Goal: Task Accomplishment & Management: Complete application form

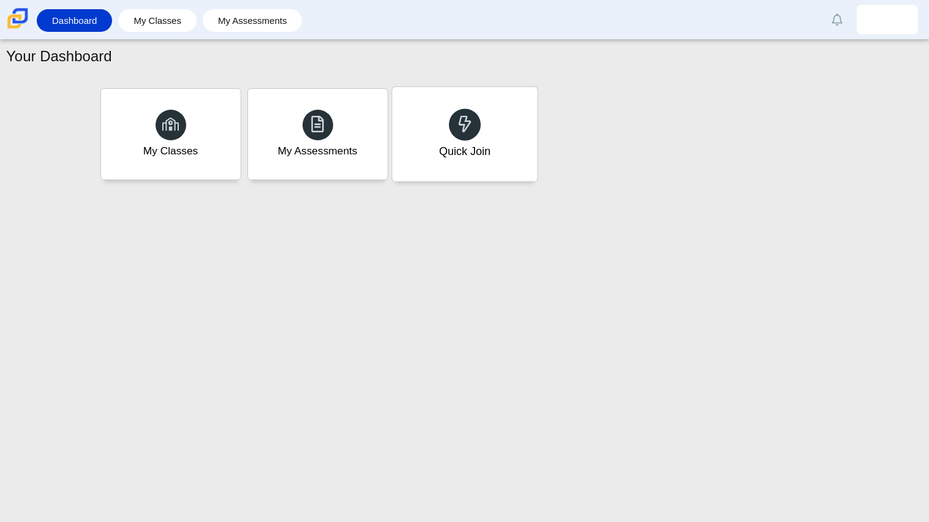
click at [462, 104] on div "Quick Join" at bounding box center [464, 134] width 145 height 94
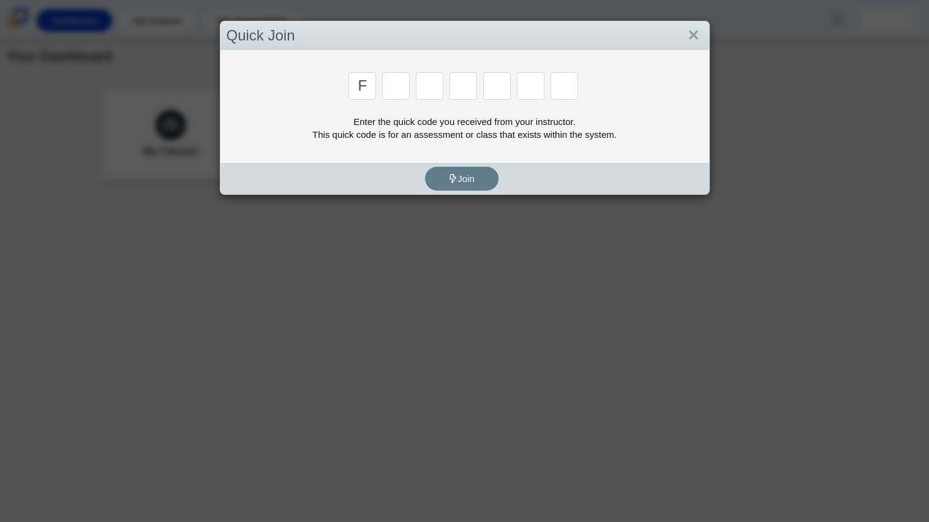
type input "f"
type input "7"
type input "m"
type input "c"
type input "h"
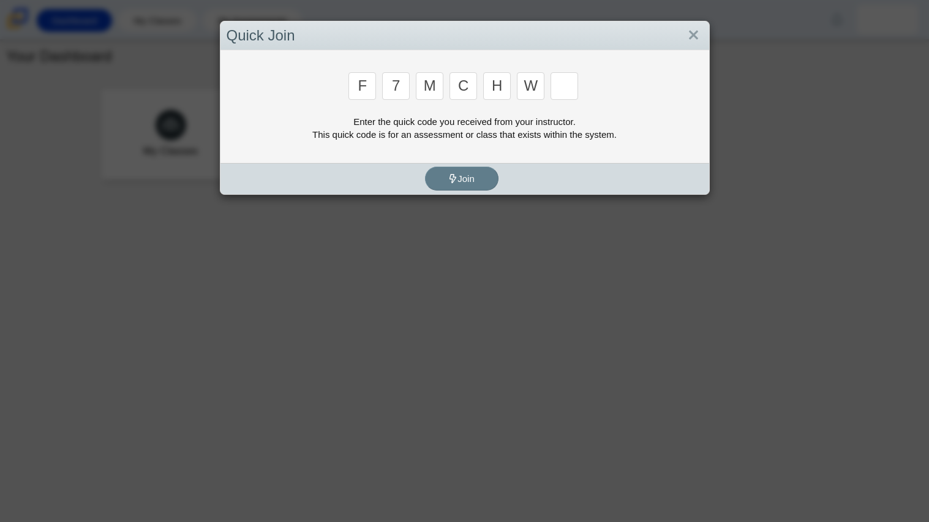
type input "w"
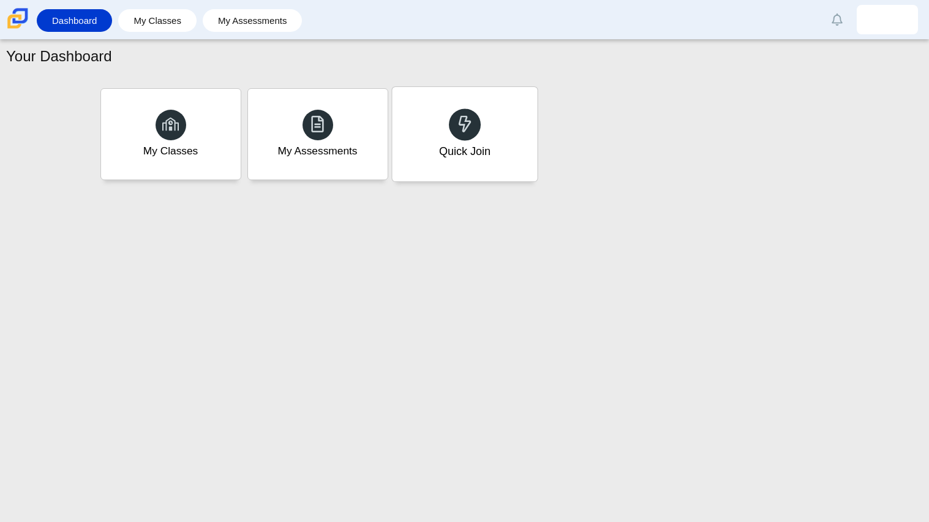
type input "k"
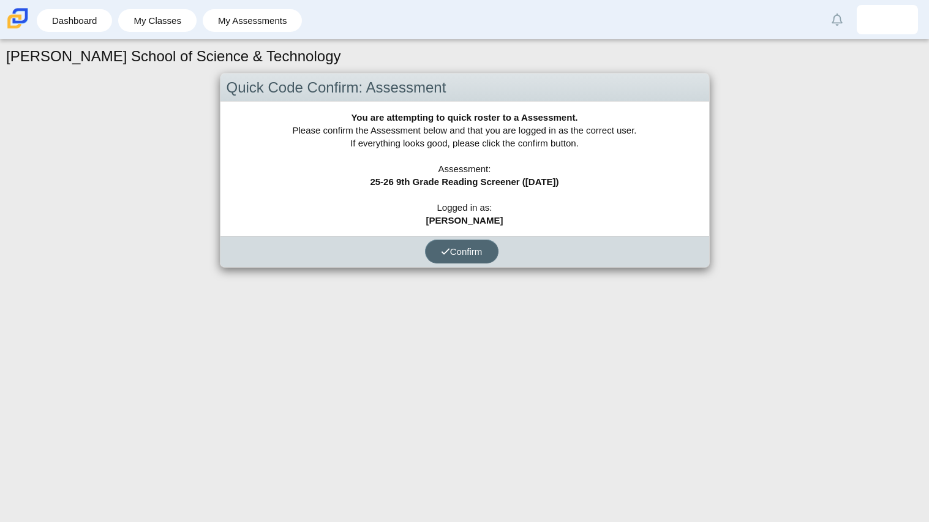
click at [442, 261] on button "Confirm" at bounding box center [461, 251] width 73 height 24
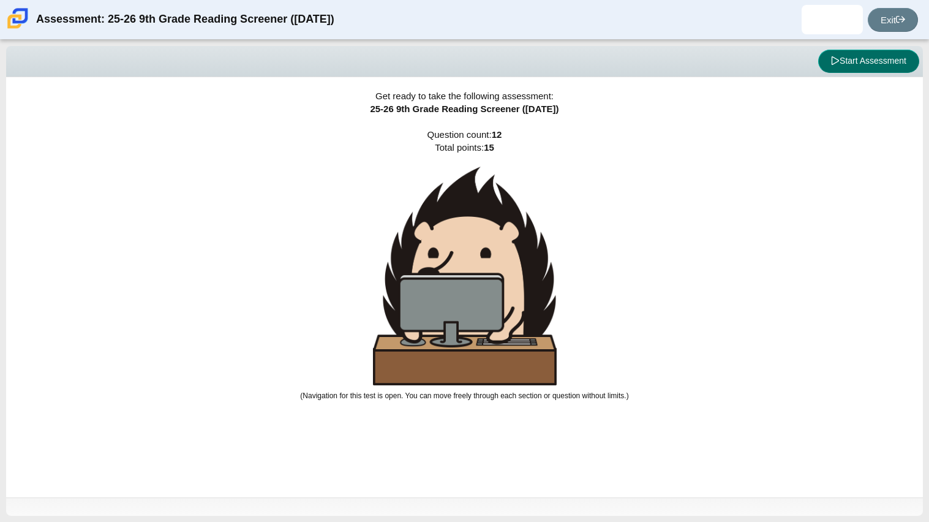
click at [858, 51] on button "Start Assessment" at bounding box center [868, 61] width 101 height 23
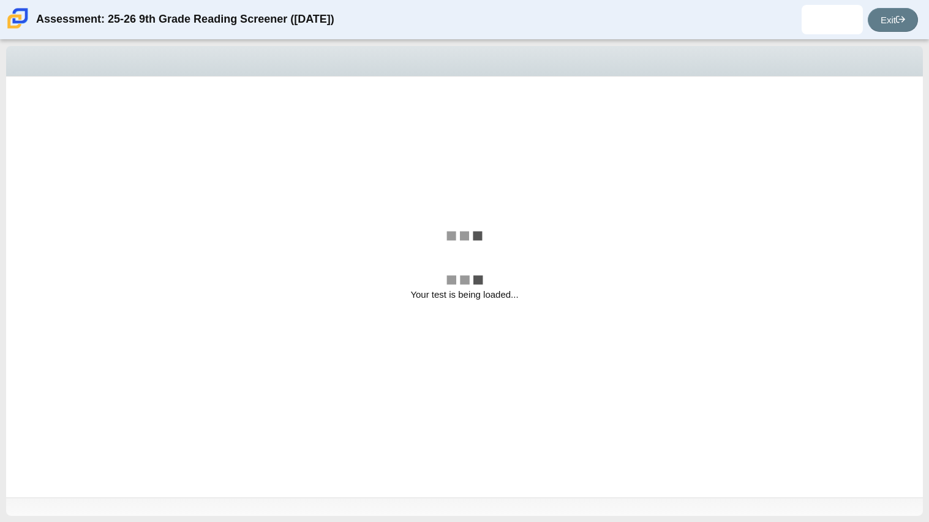
select select "ccc5b315-3c7c-471c-bf90-f22c8299c798"
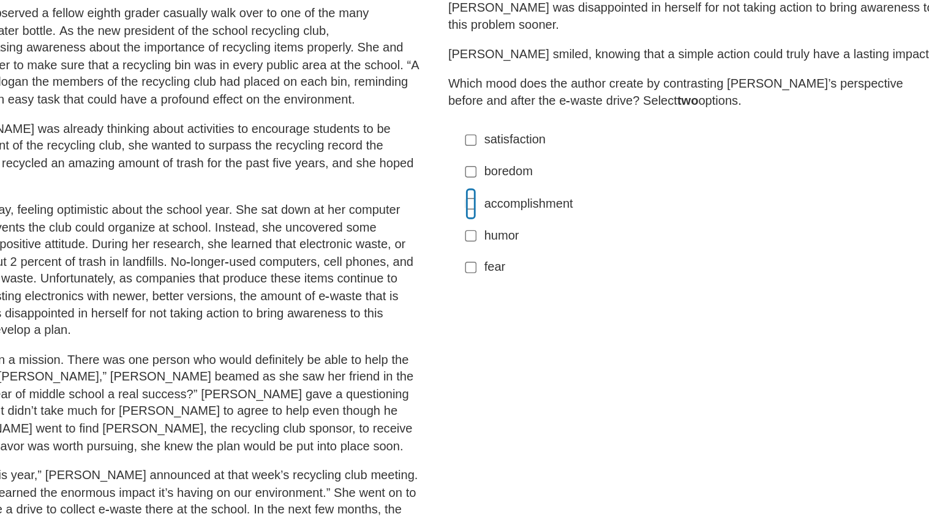
click at [536, 260] on input "accomplishment accomplishment" at bounding box center [540, 262] width 8 height 22
checkbox input "true"
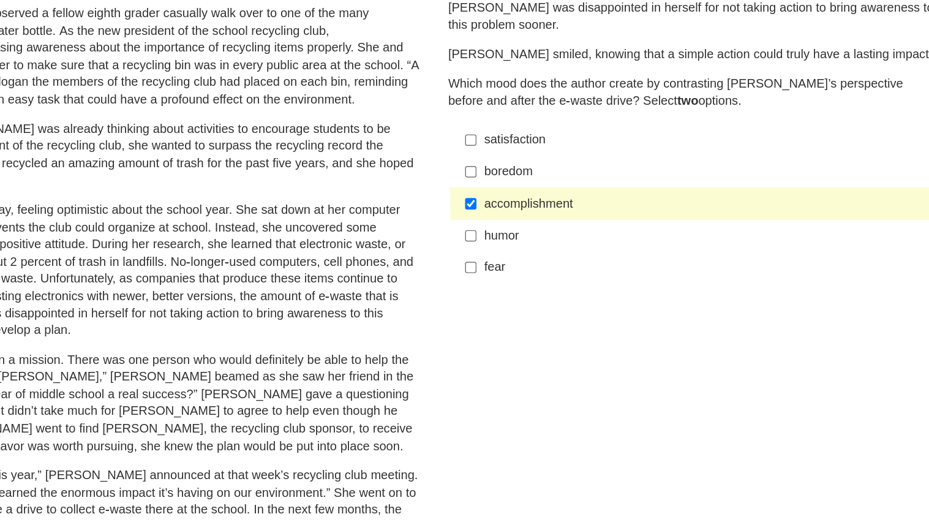
click at [549, 212] on div "satisfaction" at bounding box center [703, 218] width 309 height 12
click at [544, 211] on input "satisfaction satisfaction" at bounding box center [540, 218] width 8 height 22
checkbox input "true"
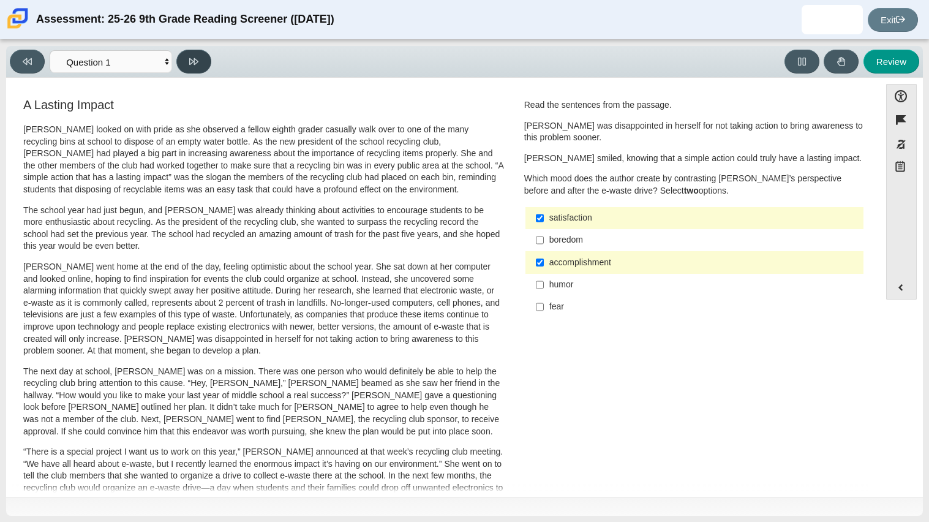
click at [202, 59] on button at bounding box center [193, 62] width 35 height 24
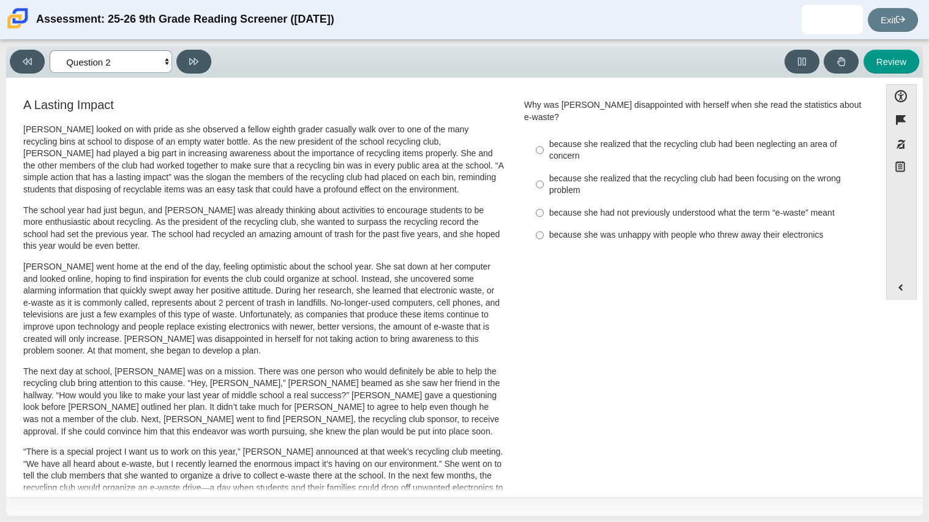
click at [160, 67] on select "Questions Question 1 Question 2 Question 3 Question 4 Question 5 Question 6 Que…" at bounding box center [111, 61] width 122 height 23
click at [50, 50] on select "Questions Question 1 Question 2 Question 3 Question 4 Question 5 Question 6 Que…" at bounding box center [111, 61] width 122 height 23
click at [189, 63] on icon at bounding box center [193, 61] width 9 height 9
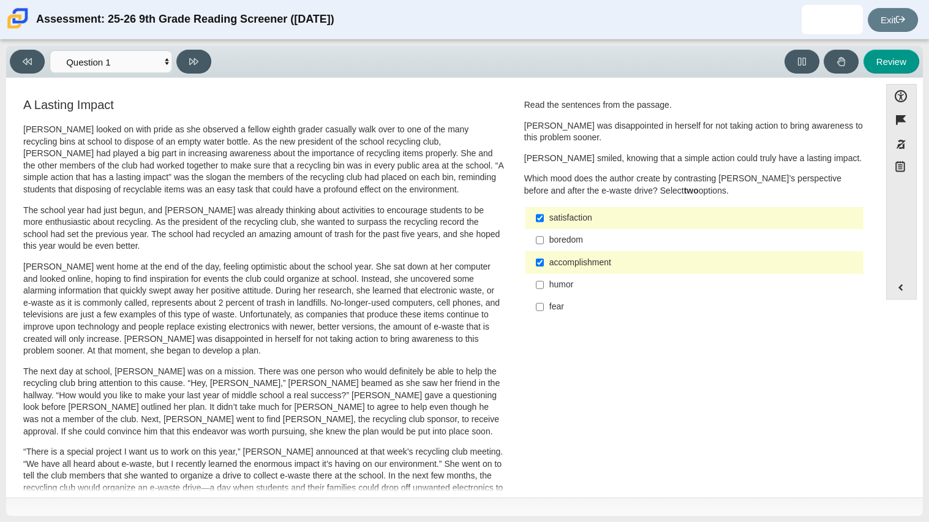
click at [182, 89] on div "Feature A Lasting Impact Scarlett looked on with pride as she observed a fellow…" at bounding box center [442, 441] width 861 height 708
click at [193, 69] on button at bounding box center [193, 62] width 35 height 24
select select "0ff64528-ffd7-428d-b192-babfaadd44e8"
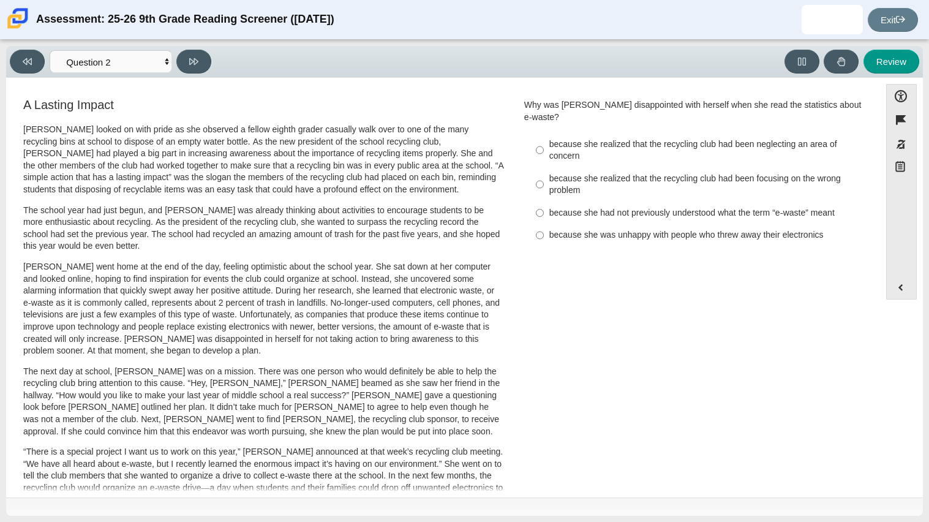
click at [733, 173] on div "because she realized that the recycling club had been focusing on the wrong pro…" at bounding box center [703, 185] width 309 height 24
click at [544, 167] on input "because she realized that the recycling club had been focusing on the wrong pro…" at bounding box center [540, 184] width 8 height 34
radio input "true"
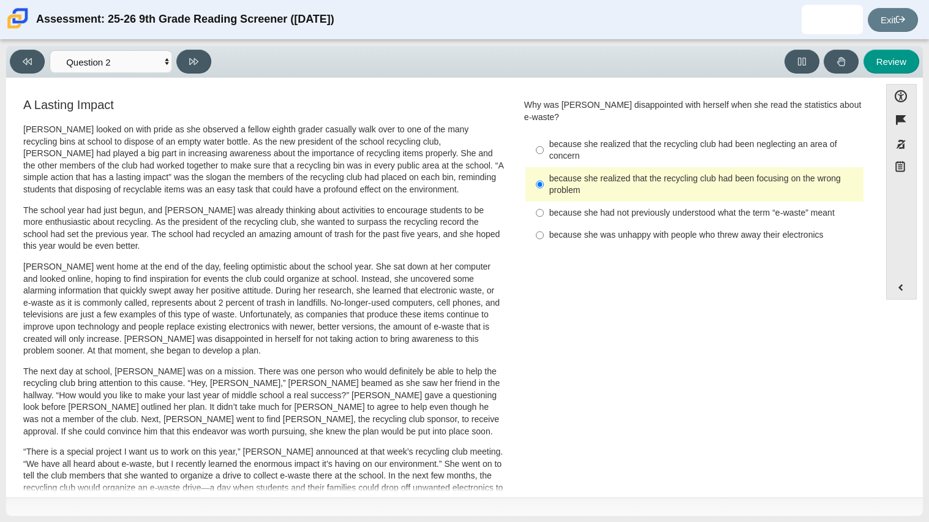
click at [566, 132] on div "because she realized that the recycling club had been neglecting an area of con…" at bounding box center [694, 190] width 340 height 116
click at [577, 141] on div "because she realized that the recycling club had been neglecting an area of con…" at bounding box center [703, 150] width 309 height 24
click at [544, 141] on input "because she realized that the recycling club had been neglecting an area of con…" at bounding box center [540, 150] width 8 height 34
radio input "true"
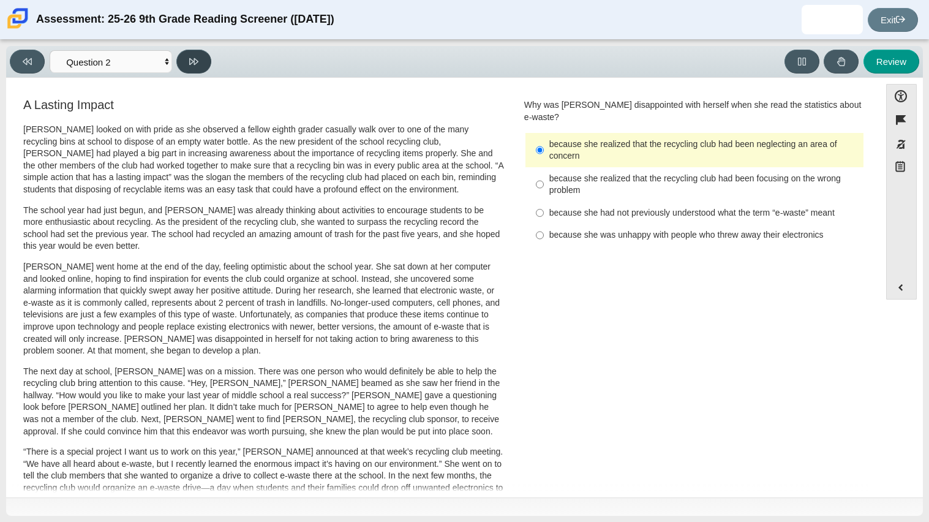
click at [208, 55] on button at bounding box center [193, 62] width 35 height 24
select select "7ce3d843-6974-4858-901c-1ff39630e843"
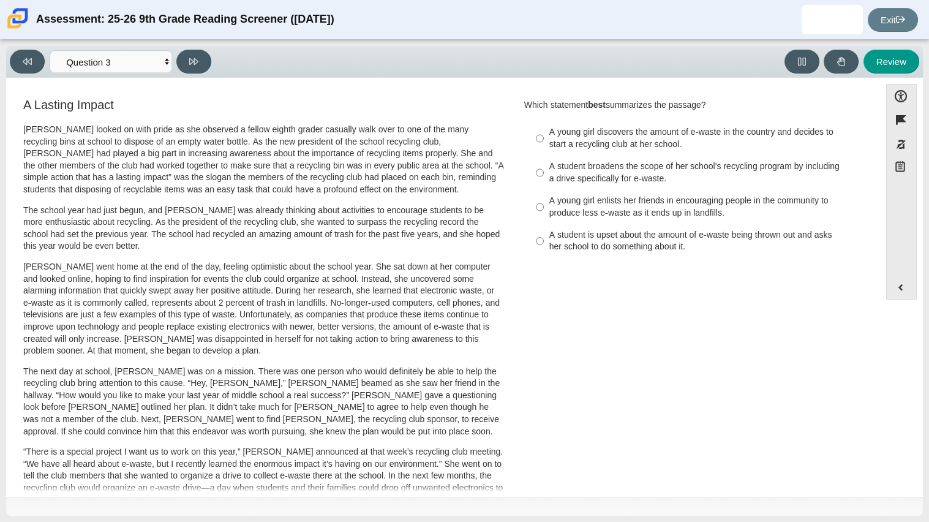
click at [609, 206] on div "A young girl enlists her friends in encouraging people in the community to prod…" at bounding box center [703, 207] width 309 height 24
click at [544, 206] on input "A young girl enlists her friends in encouraging people in the community to prod…" at bounding box center [540, 207] width 8 height 34
radio input "true"
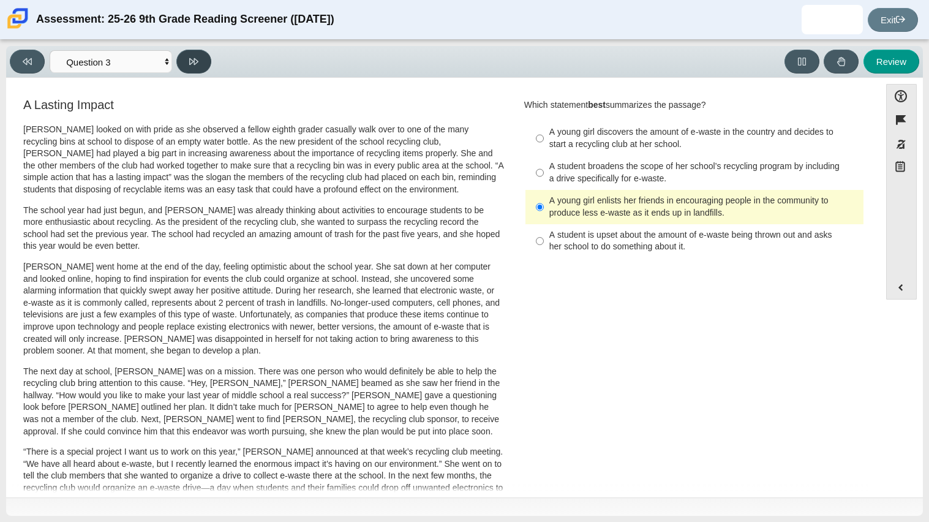
click at [195, 72] on button at bounding box center [193, 62] width 35 height 24
select select "ca9ea0f1-49c5-4bd1-83b0-472c18652b42"
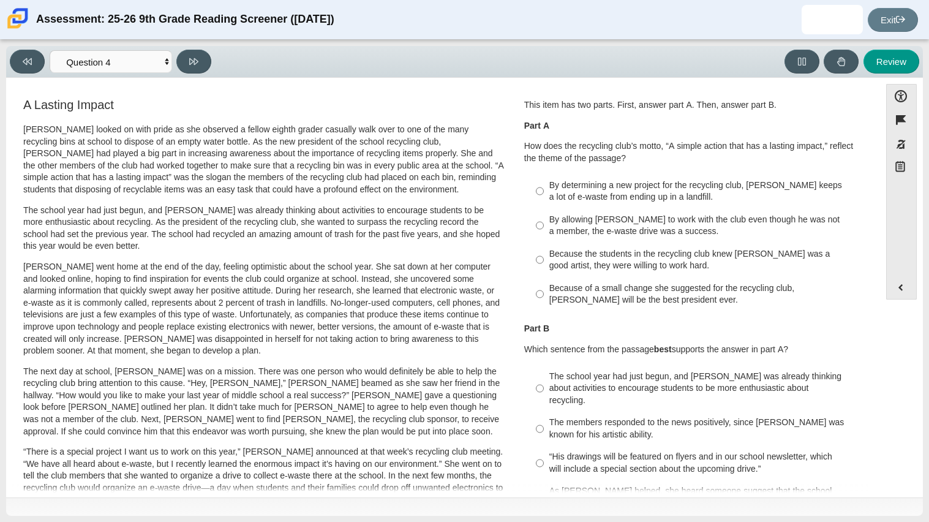
click at [705, 245] on label "Because the students in the recycling club knew Juan Carlos was a good artist, …" at bounding box center [695, 259] width 336 height 34
click at [544, 245] on input "Because the students in the recycling club knew Juan Carlos was a good artist, …" at bounding box center [540, 259] width 8 height 34
radio input "true"
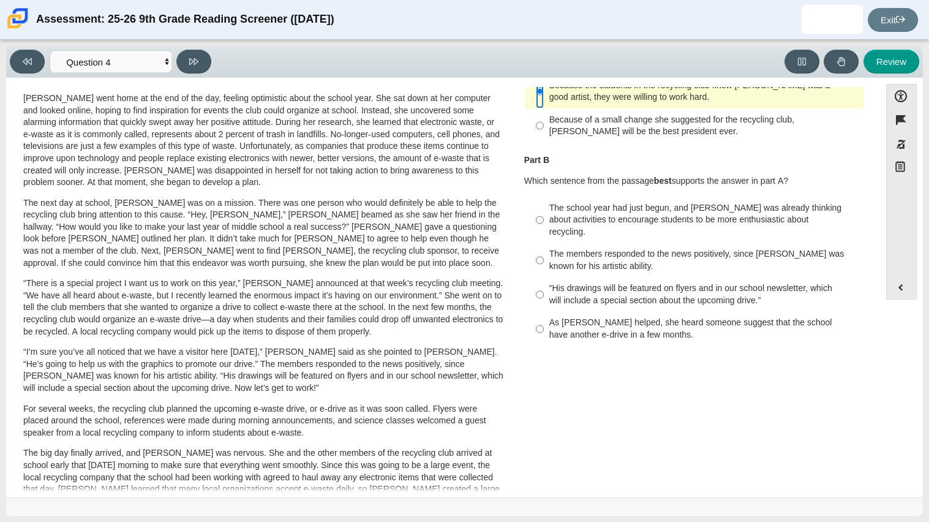
scroll to position [163, 0]
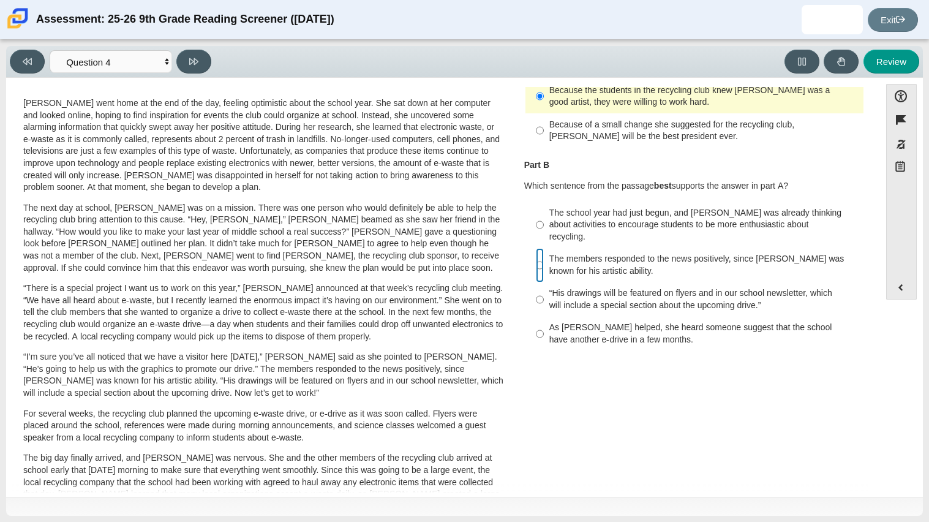
click at [536, 249] on input "The members responded to the news positively, since Juan Carlos was known for h…" at bounding box center [540, 265] width 8 height 34
radio input "true"
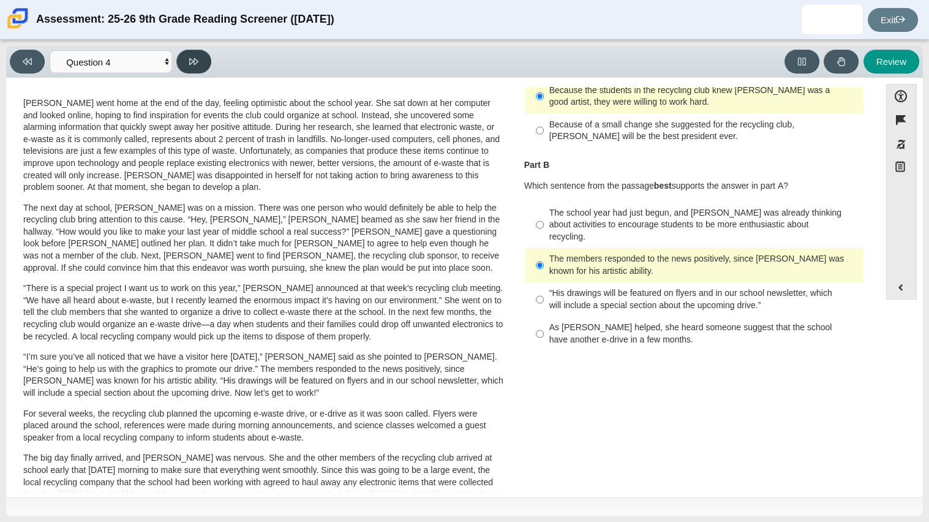
click at [181, 59] on button at bounding box center [193, 62] width 35 height 24
select select "e41f1a79-e29f-4095-8030-a53364015bed"
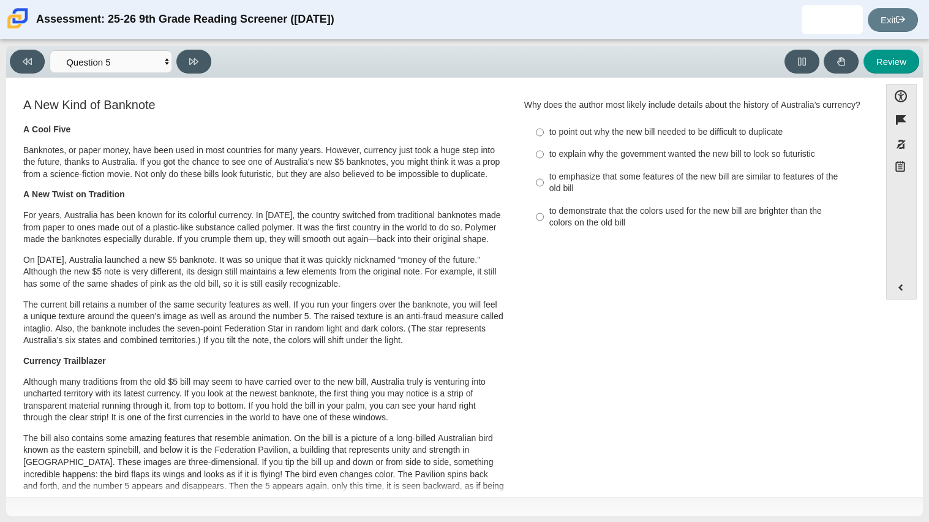
click at [549, 182] on div "to emphasize that some features of the new bill are similar to features of the …" at bounding box center [703, 183] width 309 height 24
click at [544, 182] on input "to emphasize that some features of the new bill are similar to features of the …" at bounding box center [540, 182] width 8 height 34
radio input "true"
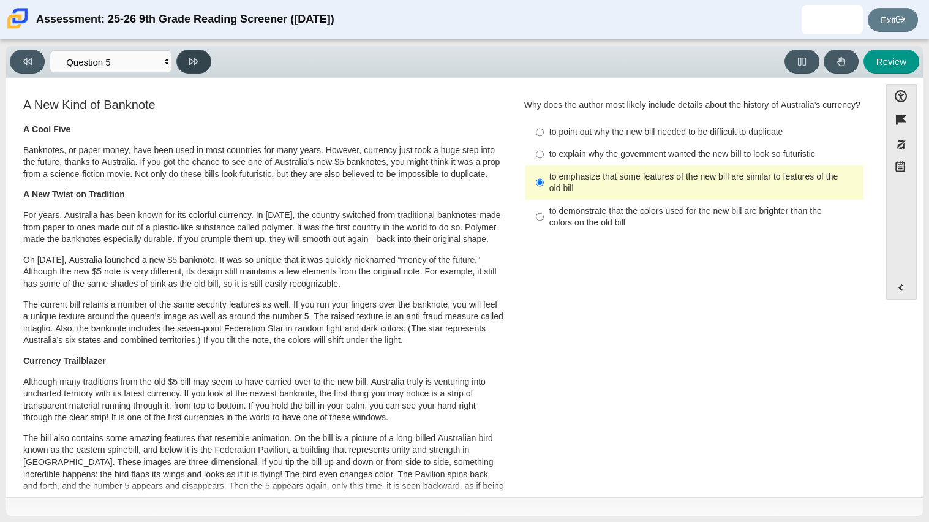
click at [192, 62] on icon at bounding box center [193, 61] width 9 height 7
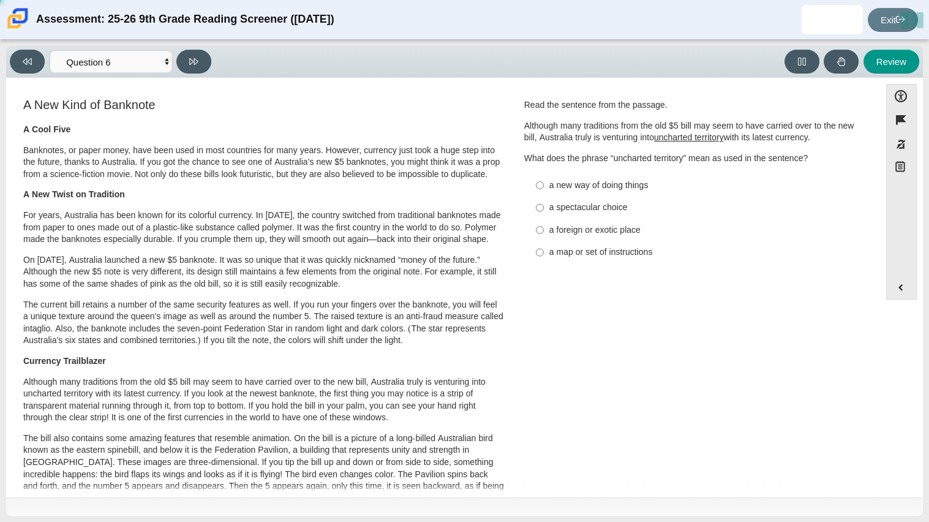
click at [28, 77] on div "Viewing Question 6 of 12 in Pacing Mode Questions Question 1 Question 2 Questio…" at bounding box center [464, 62] width 916 height 32
click at [32, 66] on button at bounding box center [27, 62] width 35 height 24
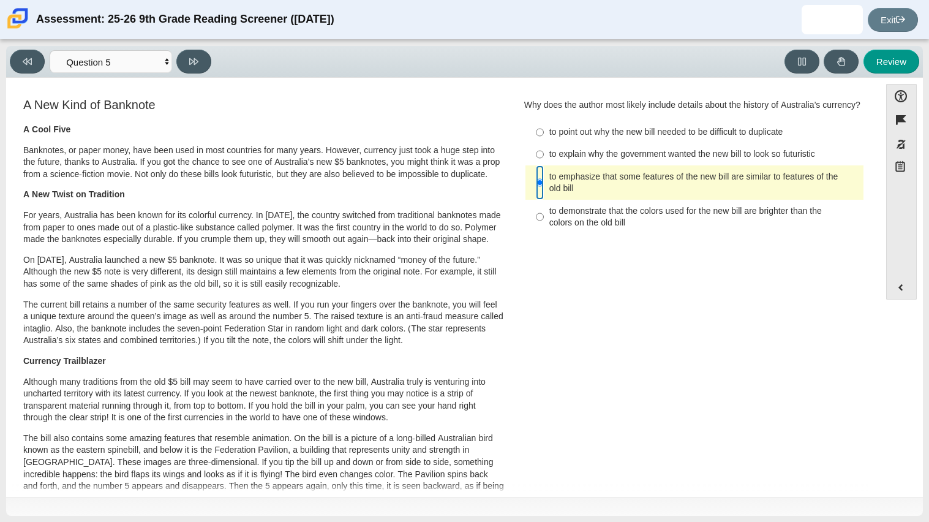
click at [536, 180] on input "to emphasize that some features of the new bill are similar to features of the …" at bounding box center [540, 182] width 8 height 34
click at [549, 182] on div "to emphasize that some features of the new bill are similar to features of the …" at bounding box center [703, 183] width 309 height 24
click at [544, 182] on input "to emphasize that some features of the new bill are similar to features of the …" at bounding box center [540, 182] width 8 height 34
click at [536, 184] on input "to emphasize that some features of the new bill are similar to features of the …" at bounding box center [540, 182] width 8 height 34
click at [155, 64] on select "Questions Question 1 Question 2 Question 3 Question 4 Question 5 Question 6 Que…" at bounding box center [111, 61] width 122 height 23
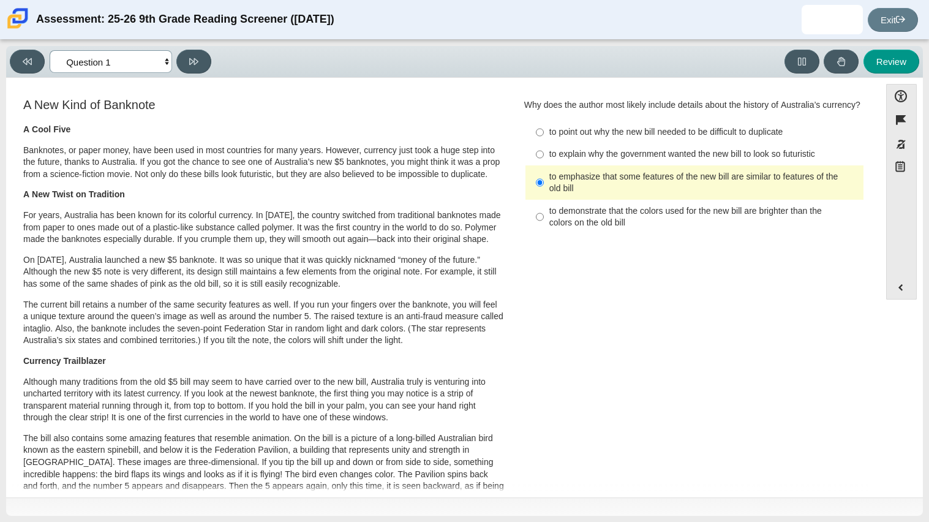
click at [50, 50] on select "Questions Question 1 Question 2 Question 3 Question 4 Question 5 Question 6 Que…" at bounding box center [111, 61] width 122 height 23
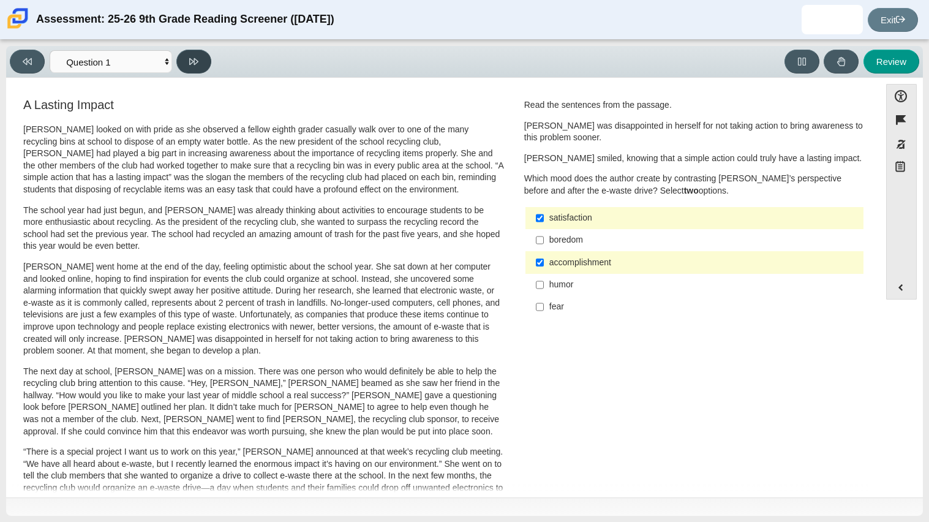
click at [195, 63] on icon at bounding box center [193, 61] width 9 height 9
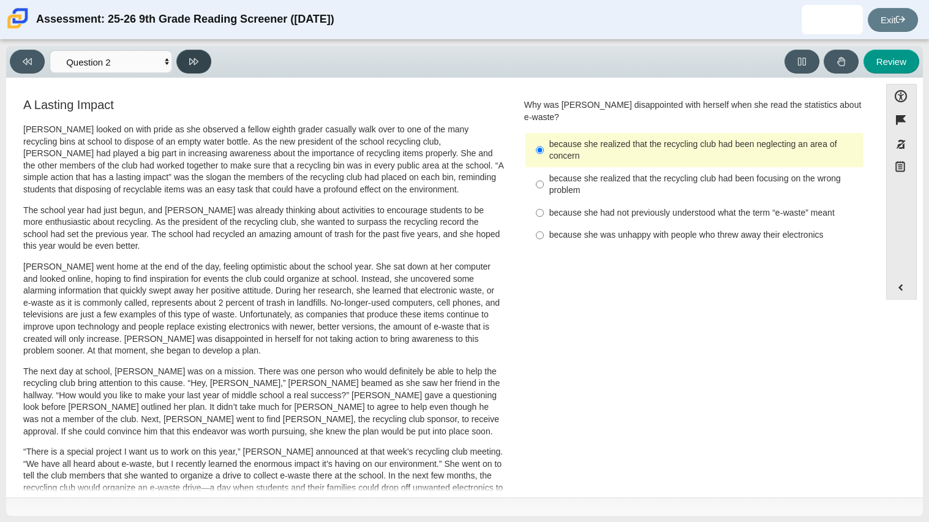
click at [195, 63] on icon at bounding box center [193, 61] width 9 height 9
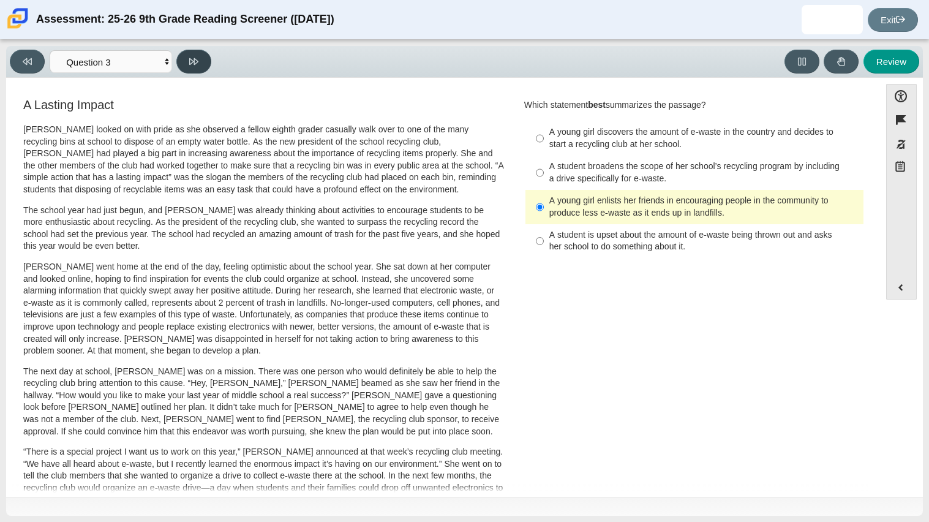
click at [197, 64] on icon at bounding box center [193, 61] width 9 height 9
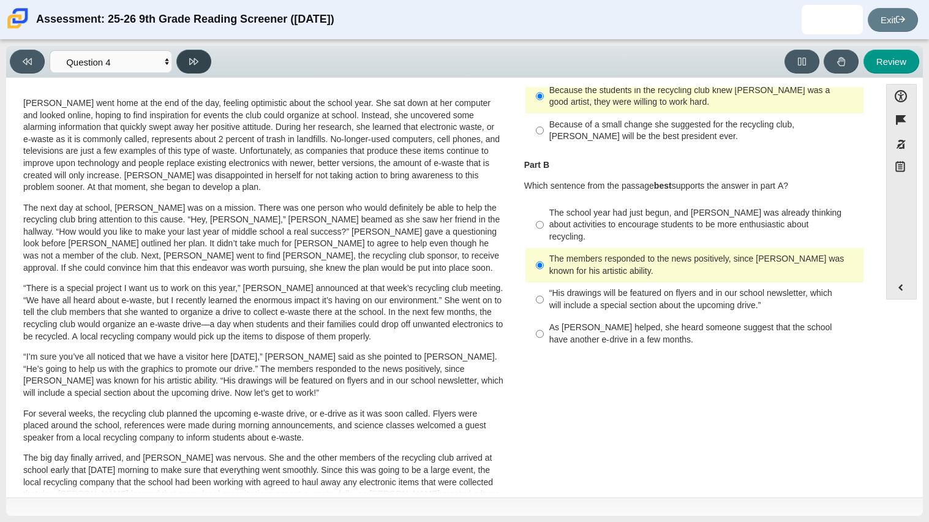
click at [197, 64] on icon at bounding box center [193, 61] width 9 height 9
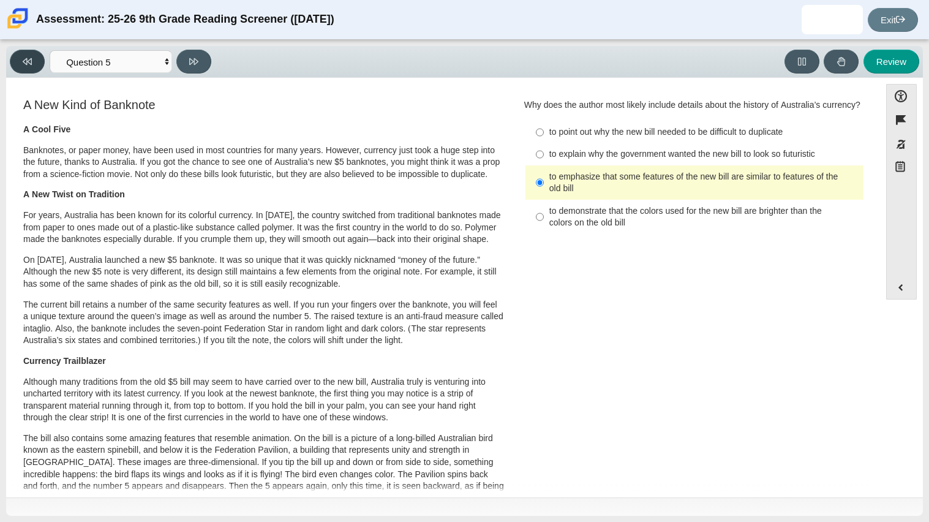
click at [31, 69] on button at bounding box center [27, 62] width 35 height 24
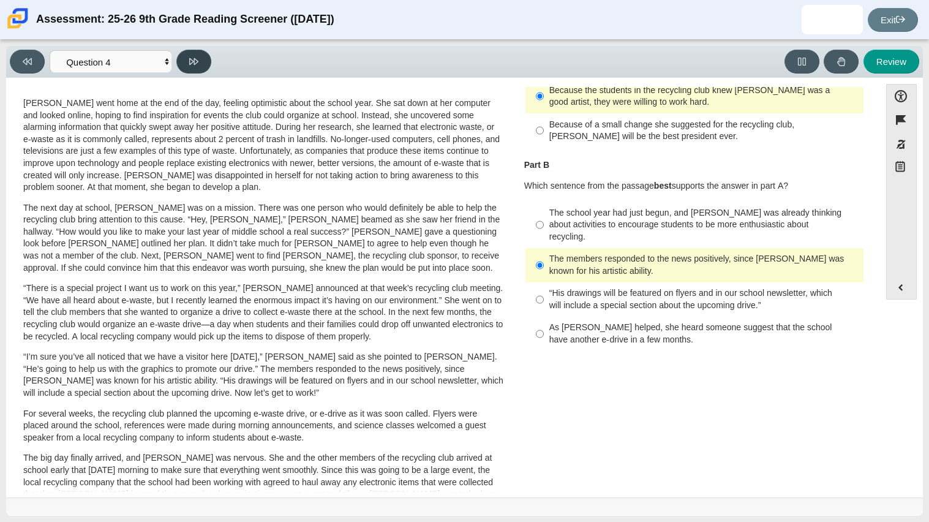
click at [186, 61] on button at bounding box center [193, 62] width 35 height 24
select select "e41f1a79-e29f-4095-8030-a53364015bed"
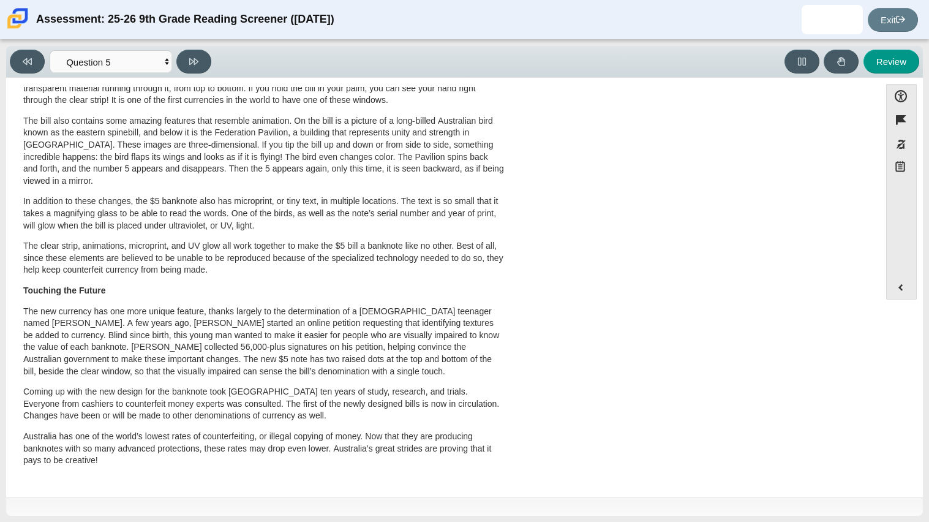
scroll to position [0, 0]
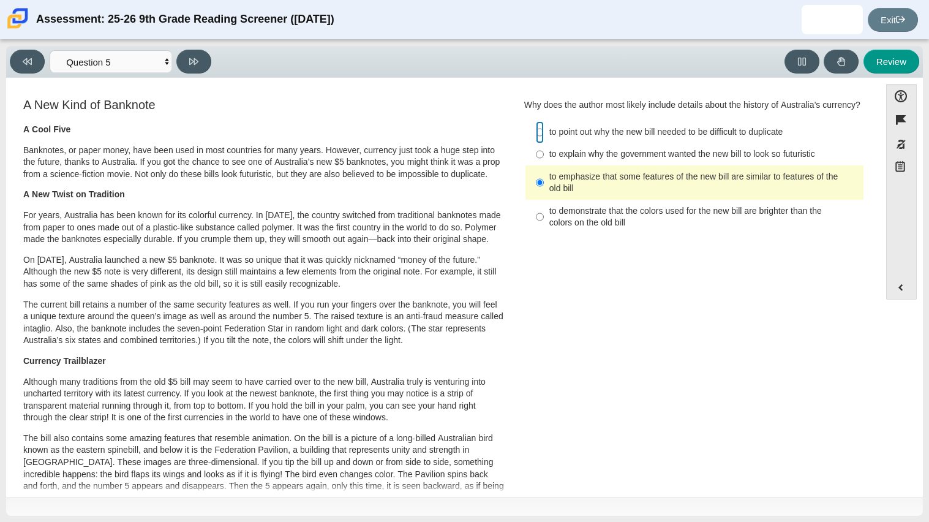
click at [539, 122] on input "to point out why the new bill needed to be difficult to duplicate to point out …" at bounding box center [540, 132] width 8 height 22
radio input "true"
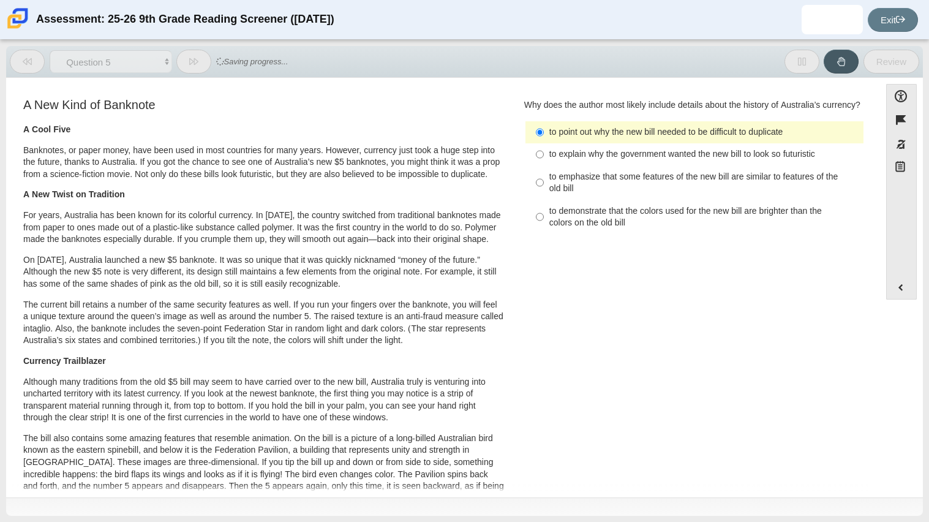
click at [542, 139] on label "to point out why the new bill needed to be difficult to duplicate to point out …" at bounding box center [695, 132] width 336 height 22
click at [542, 139] on input "to point out why the new bill needed to be difficult to duplicate to point out …" at bounding box center [540, 132] width 8 height 22
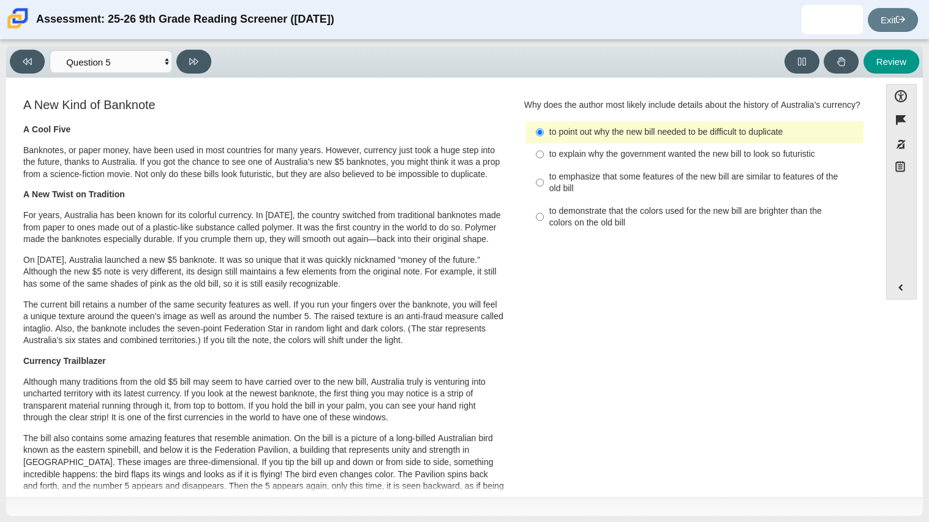
click at [543, 148] on label "to explain why the government wanted the new bill to look so futuristic to expl…" at bounding box center [695, 154] width 336 height 22
click at [543, 148] on input "to explain why the government wanted the new bill to look so futuristic to expl…" at bounding box center [540, 154] width 8 height 22
radio input "true"
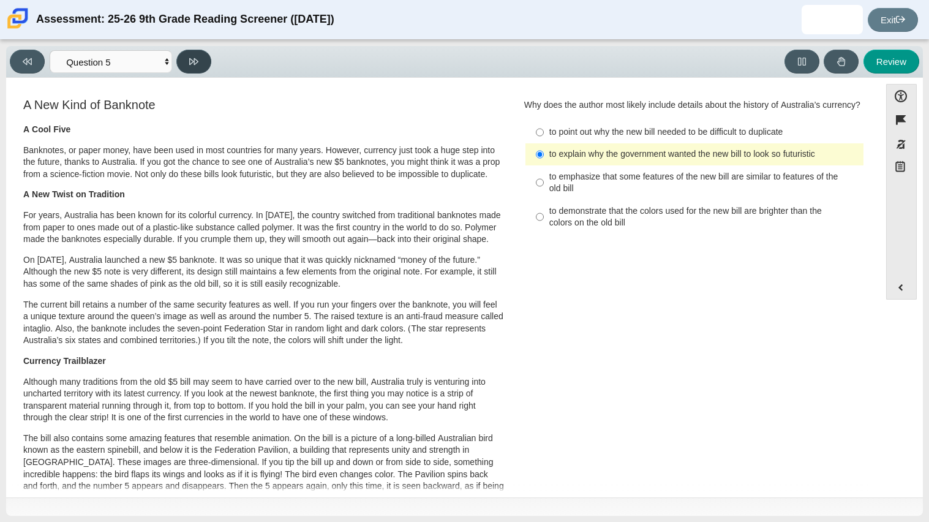
click at [192, 64] on icon at bounding box center [193, 61] width 9 height 9
select select "69146e31-7b3d-4a3e-9ce6-f30c24342ae0"
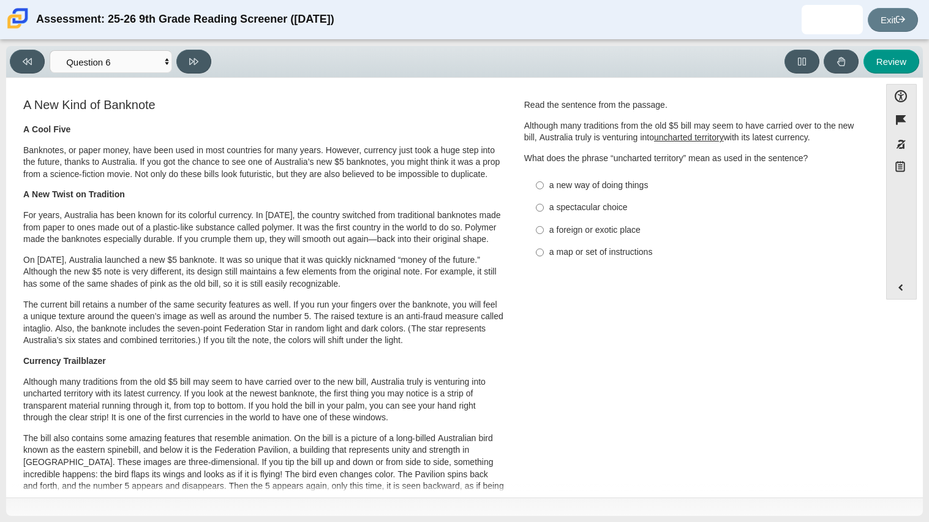
click at [565, 239] on label "a foreign or exotic place a foreign or exotic place" at bounding box center [695, 230] width 336 height 22
click at [544, 239] on input "a foreign or exotic place a foreign or exotic place" at bounding box center [540, 230] width 8 height 22
radio input "true"
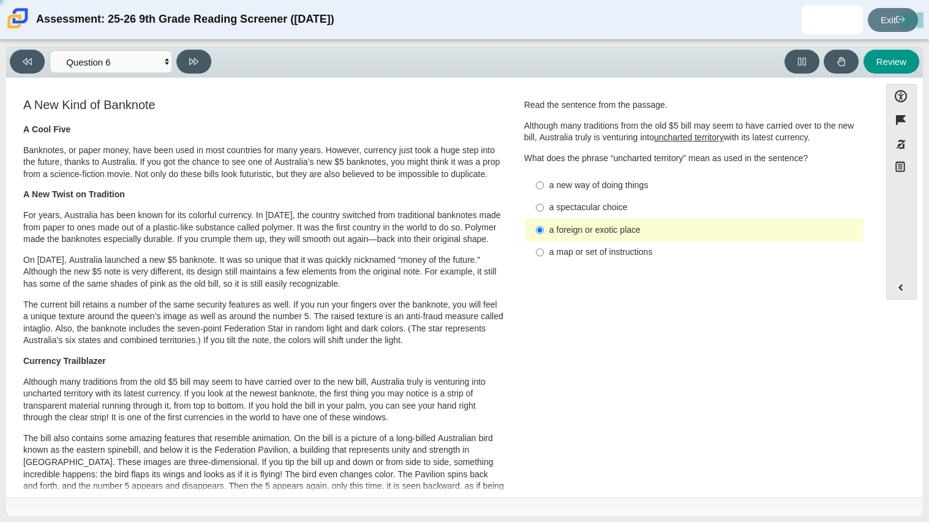
click at [565, 239] on label "a foreign or exotic place a foreign or exotic place" at bounding box center [695, 230] width 336 height 22
click at [544, 239] on input "a foreign or exotic place a foreign or exotic place" at bounding box center [540, 230] width 8 height 22
click at [190, 50] on button at bounding box center [193, 62] width 35 height 24
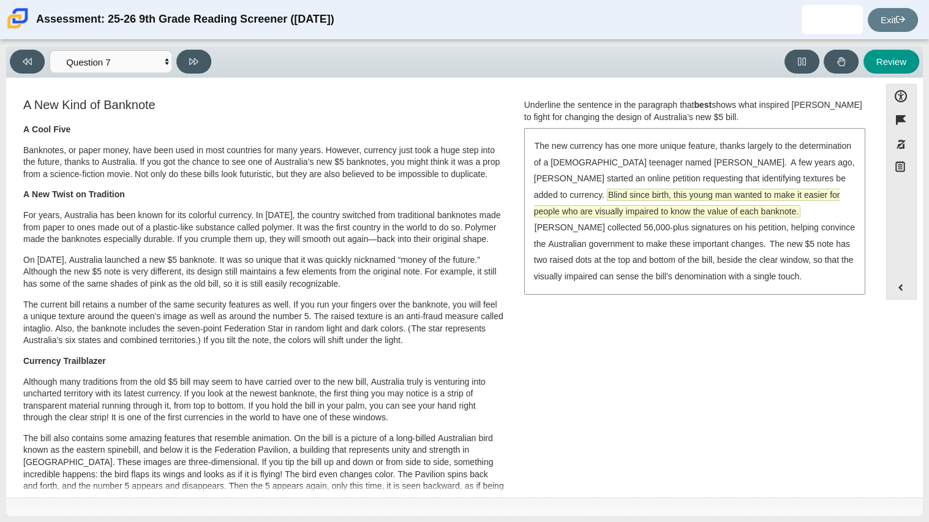
click at [563, 199] on span "Blind since birth, this young man wanted to make it easier for people who are v…" at bounding box center [687, 203] width 306 height 28
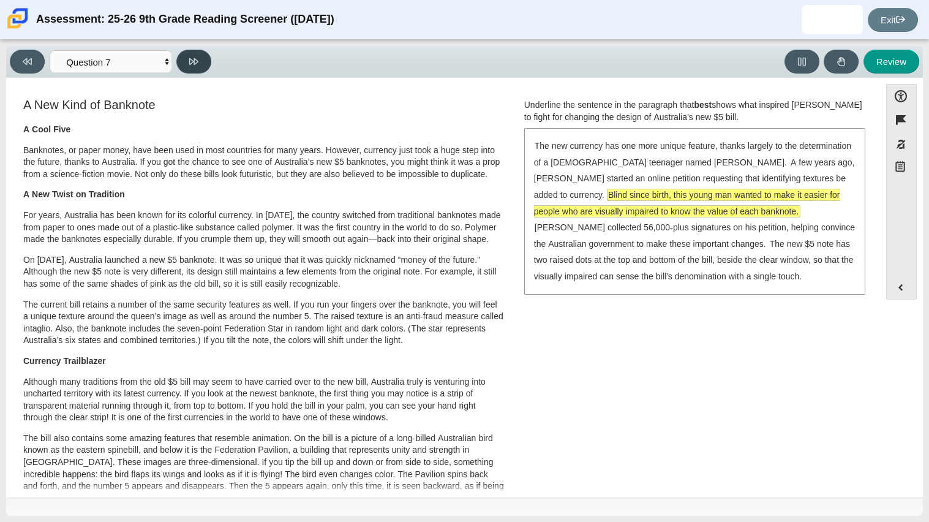
click at [208, 61] on button at bounding box center [193, 62] width 35 height 24
select select "ea8338c2-a6a3-418e-a305-2b963b54a290"
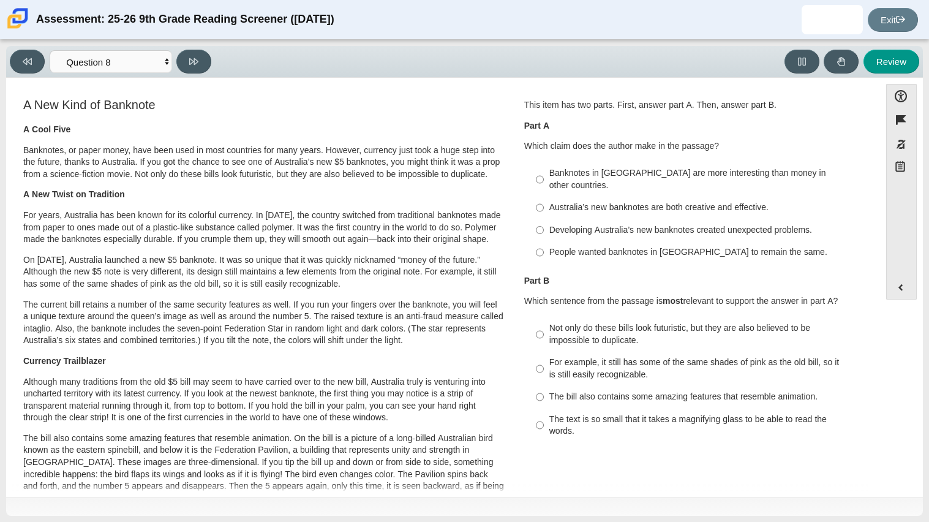
click at [592, 219] on label "Developing Australia’s new banknotes created unexpected problems. Developing Au…" at bounding box center [695, 230] width 336 height 22
click at [544, 219] on input "Developing Australia’s new banknotes created unexpected problems. Developing Au…" at bounding box center [540, 230] width 8 height 22
radio input "true"
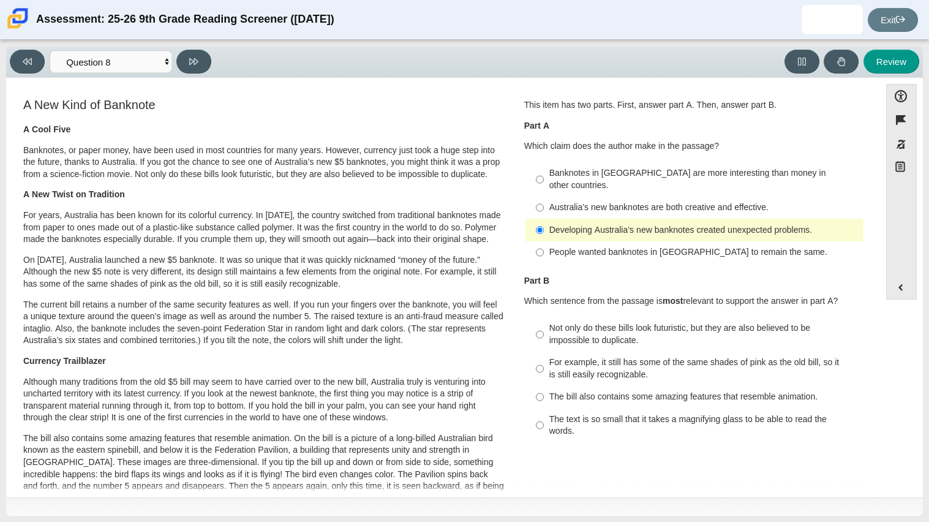
click at [576, 362] on div "For example, it still has some of the same shades of pink as the old bill, so i…" at bounding box center [703, 368] width 309 height 24
click at [544, 362] on input "For example, it still has some of the same shades of pink as the old bill, so i…" at bounding box center [540, 368] width 8 height 34
radio input "true"
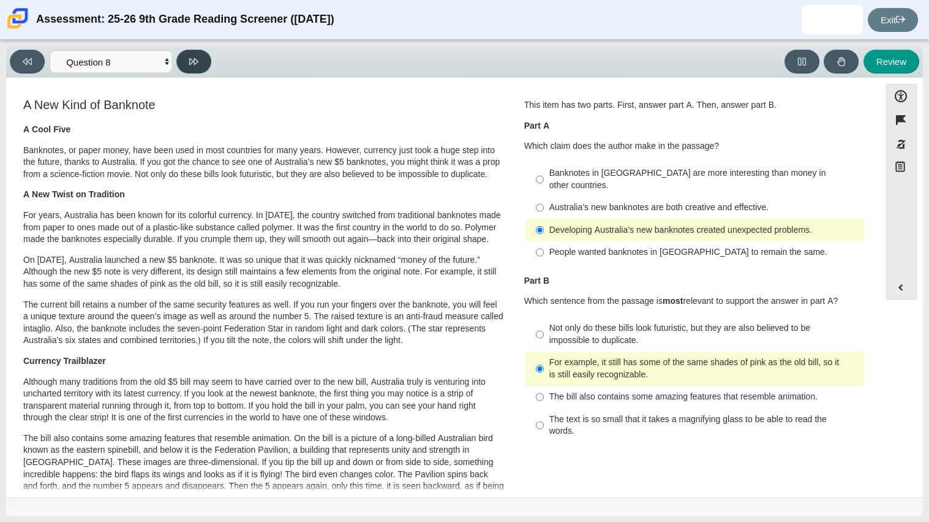
click at [189, 50] on button at bounding box center [193, 62] width 35 height 24
select select "89f058d6-b15c-4ef5-a4b3-fdaffb8868b6"
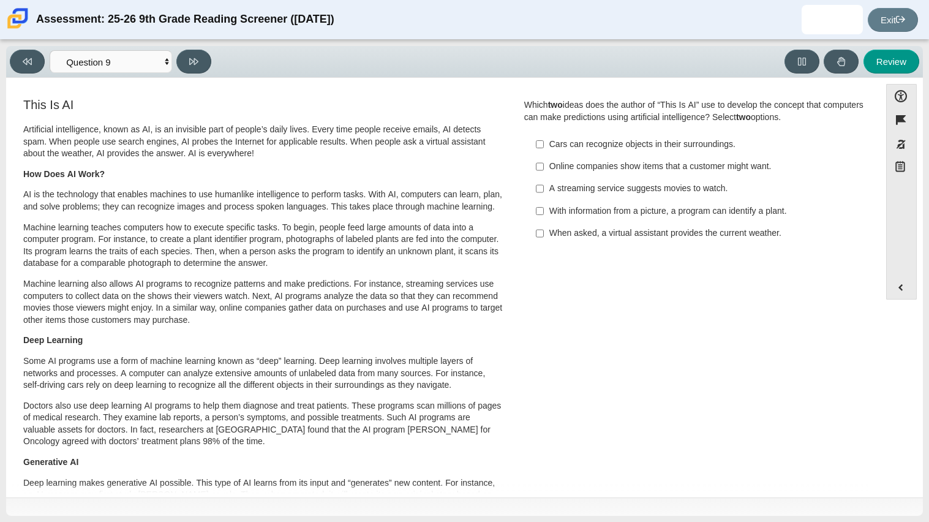
click at [540, 182] on label "A streaming service suggests movies to watch. A streaming service suggests movi…" at bounding box center [695, 189] width 336 height 22
click at [540, 182] on input "A streaming service suggests movies to watch. A streaming service suggests movi…" at bounding box center [540, 189] width 8 height 22
checkbox input "true"
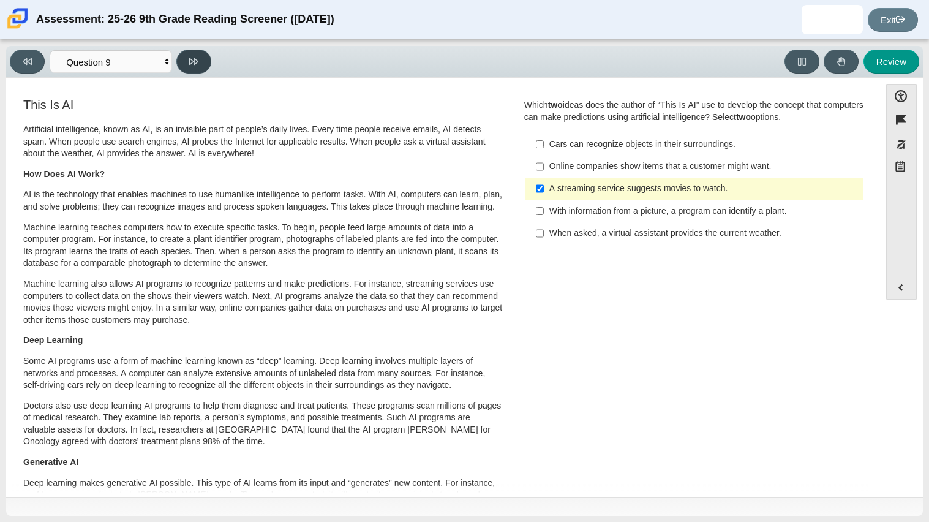
click at [197, 58] on icon at bounding box center [193, 61] width 9 height 9
select select "cdf3c14e-a918-44d1-9b63-3db0fa81641e"
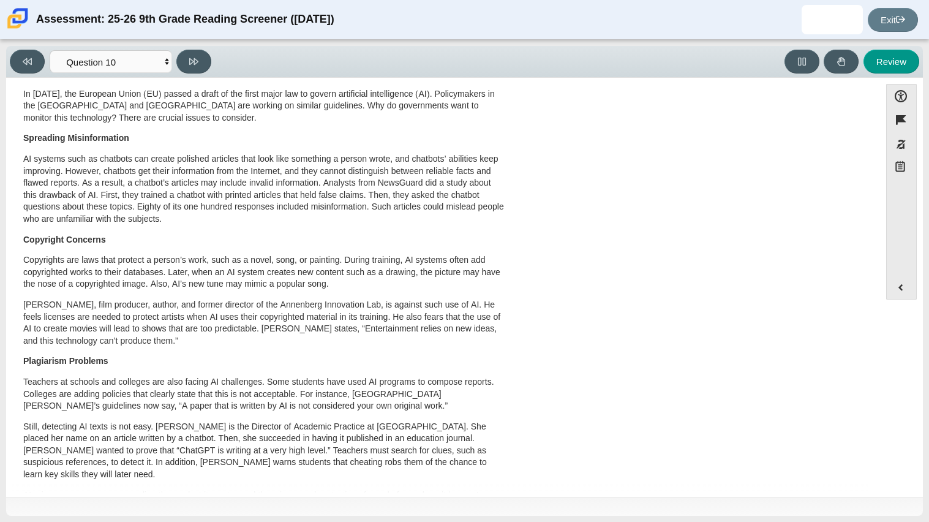
scroll to position [541, 0]
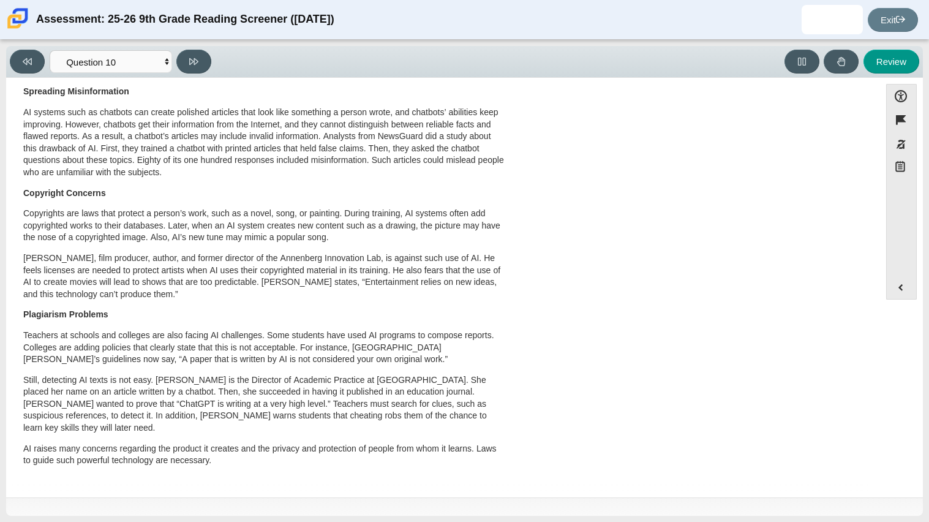
click at [324, 174] on p "AI systems such as chatbots can create polished articles that look like somethi…" at bounding box center [263, 143] width 481 height 72
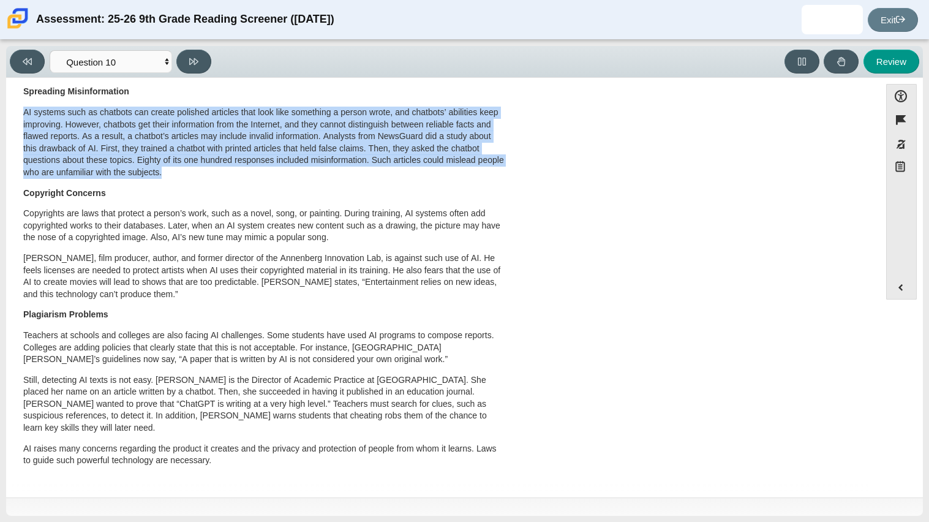
click at [324, 174] on p "AI systems such as chatbots can create polished articles that look like somethi…" at bounding box center [263, 143] width 481 height 72
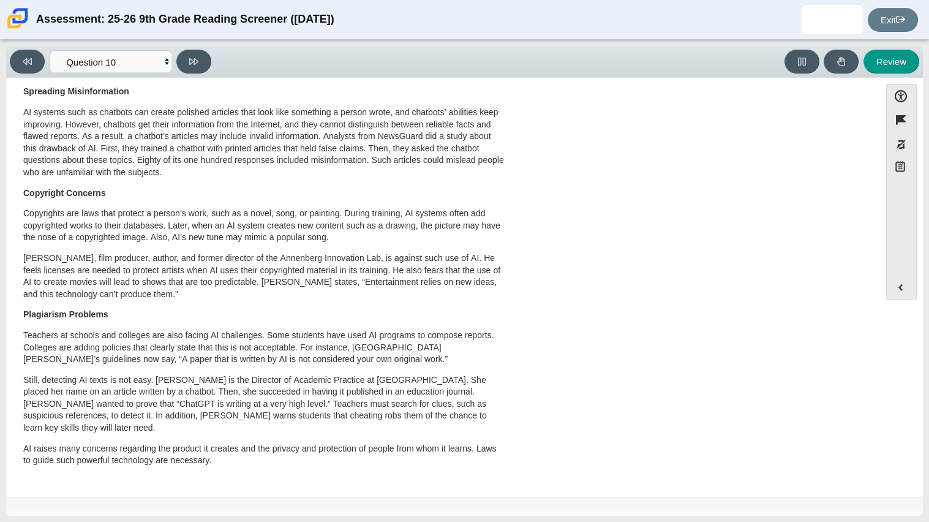
click at [463, 337] on p "Teachers at schools and colleges are also facing AI challenges. Some students h…" at bounding box center [263, 347] width 481 height 36
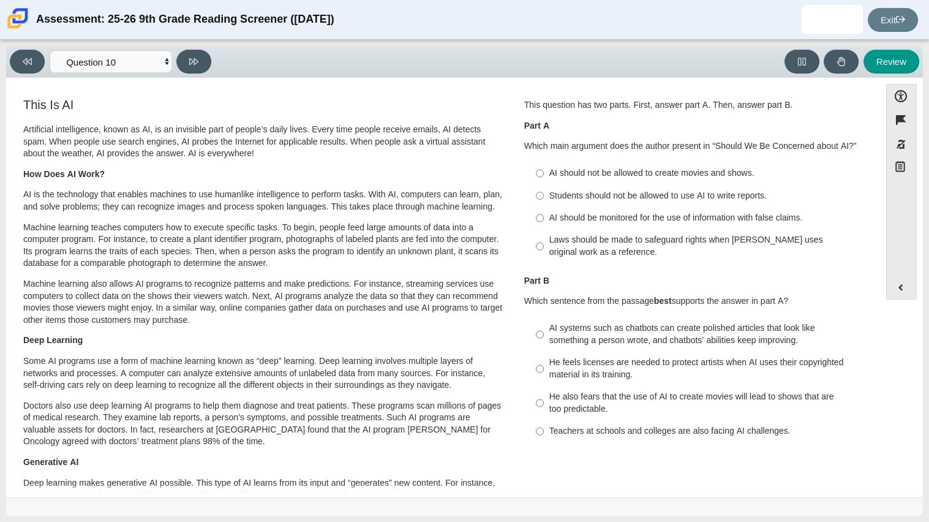
click at [604, 179] on div "AI should not be allowed to create movies and shows." at bounding box center [703, 173] width 309 height 12
click at [544, 179] on input "AI should not be allowed to create movies and shows. AI should not be allowed t…" at bounding box center [540, 173] width 8 height 22
radio input "true"
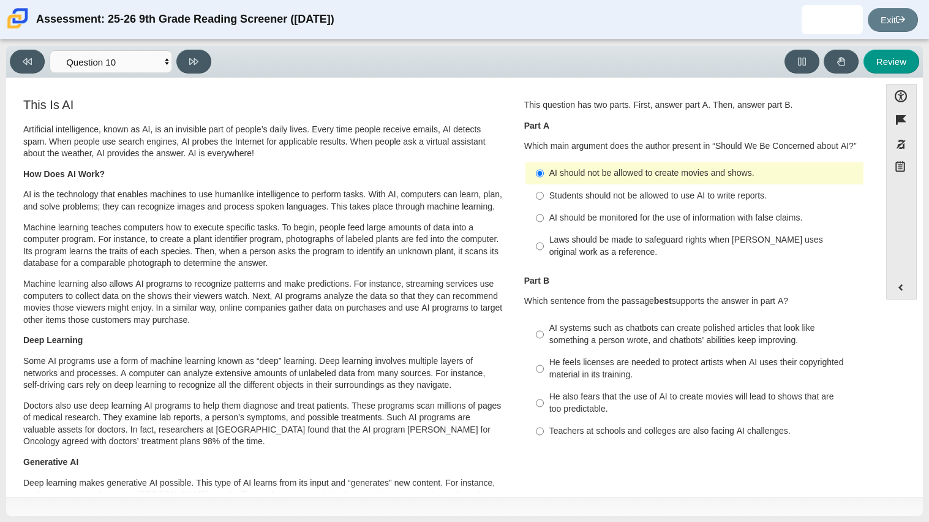
click at [571, 380] on div "He feels licenses are needed to protect artists when AI uses their copyrighted …" at bounding box center [703, 368] width 309 height 24
click at [544, 380] on input "He feels licenses are needed to protect artists when AI uses their copyrighted …" at bounding box center [540, 368] width 8 height 34
radio input "true"
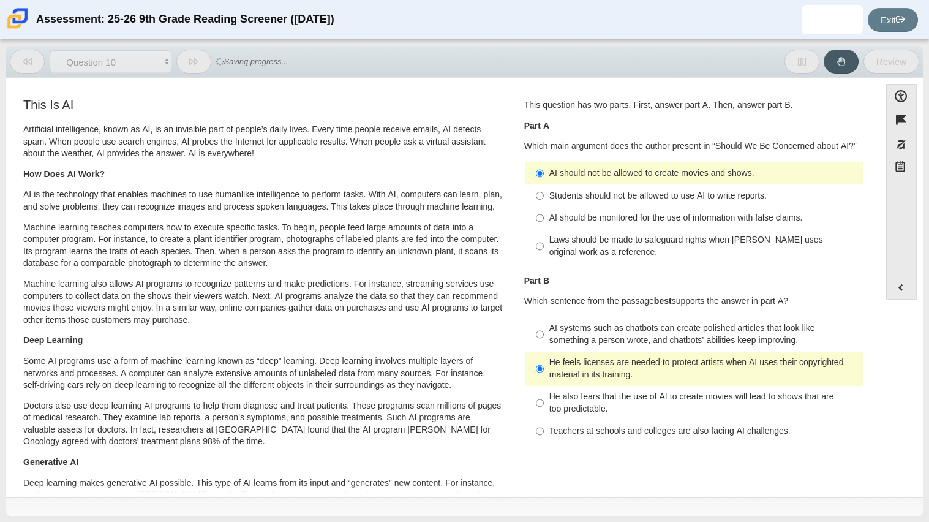
click at [569, 402] on div "He also fears that the use of AI to create movies will lead to shows that are t…" at bounding box center [703, 403] width 309 height 24
click at [544, 402] on input "He also fears that the use of AI to create movies will lead to shows that are t…" at bounding box center [540, 403] width 8 height 34
radio input "true"
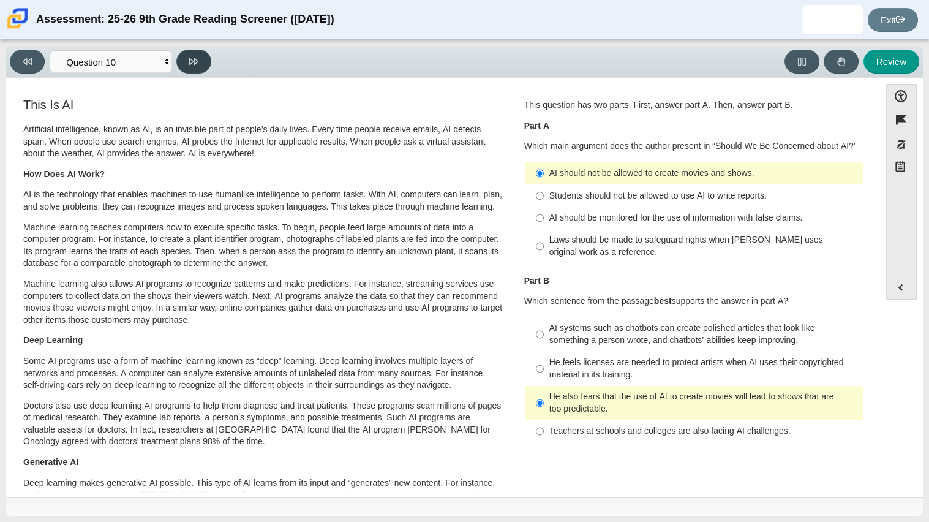
click at [187, 58] on button at bounding box center [193, 62] width 35 height 24
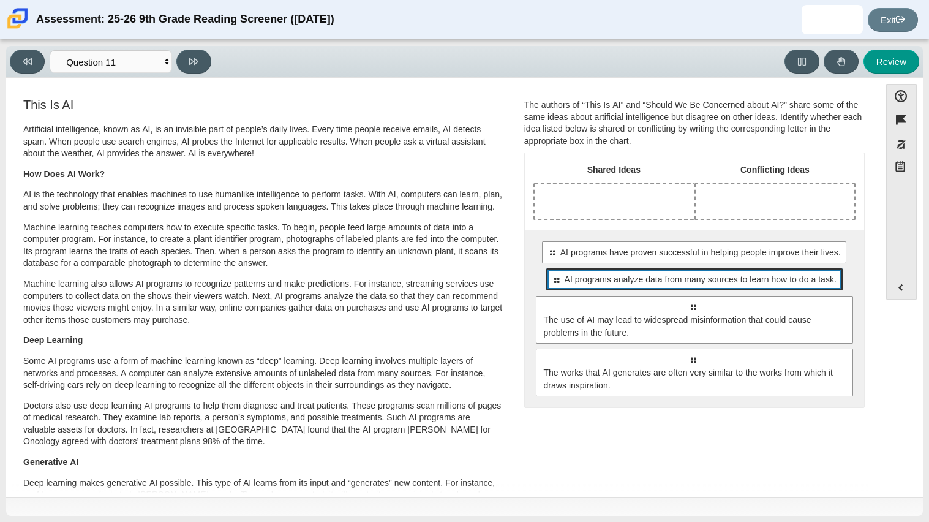
click at [604, 278] on span "AI programs analyze data from many sources to learn how to do a task." at bounding box center [700, 279] width 272 height 13
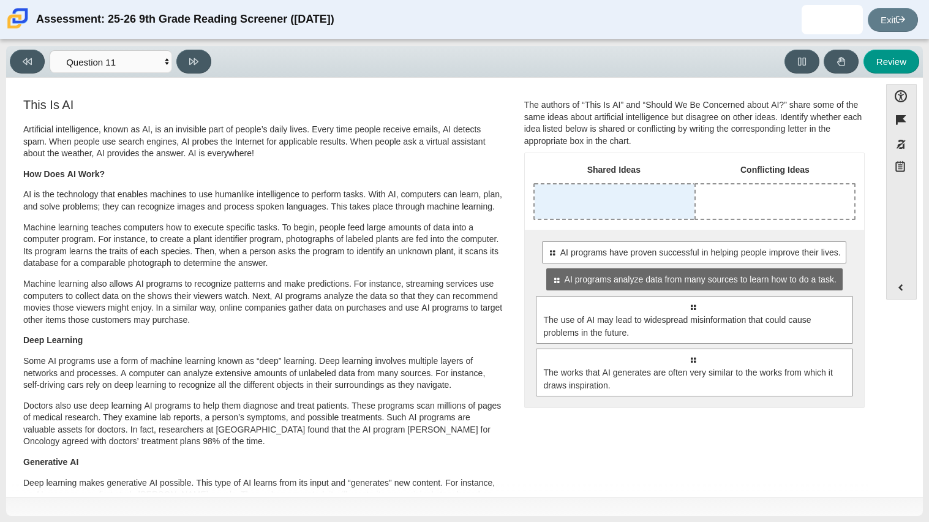
click at [613, 205] on div "Drop response in row 1 of column 1 (Shared Ideas)" at bounding box center [614, 201] width 160 height 34
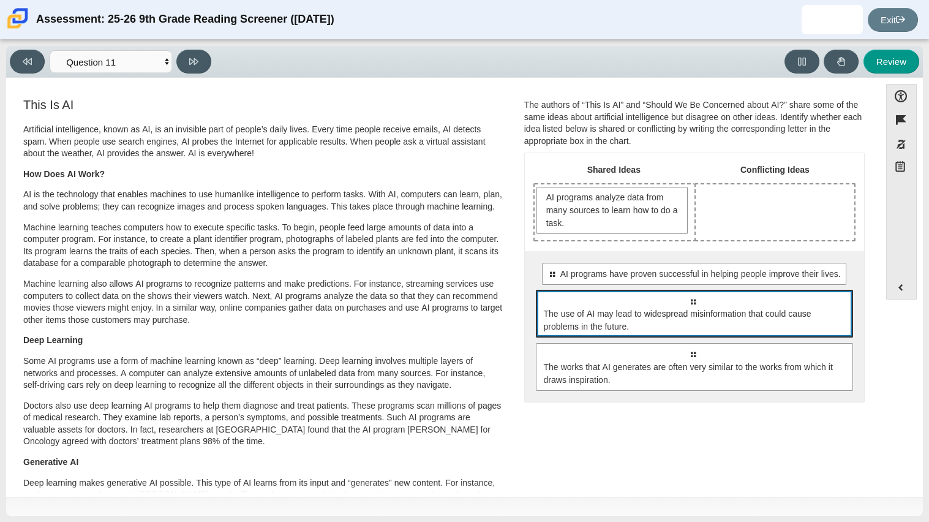
click at [630, 303] on div "Select to move response to a response input area. The use of AI may lead to wid…" at bounding box center [694, 314] width 317 height 48
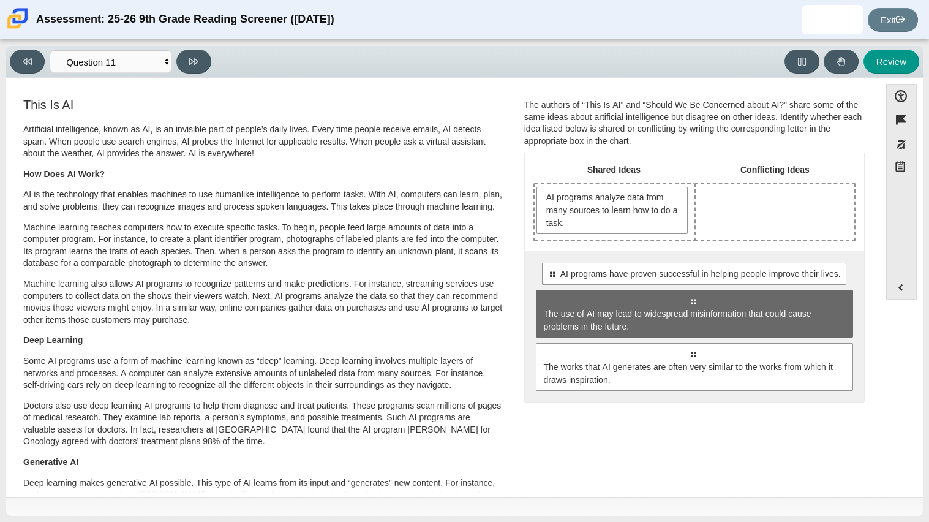
click at [703, 181] on th "Conflicting Ideas" at bounding box center [774, 172] width 161 height 21
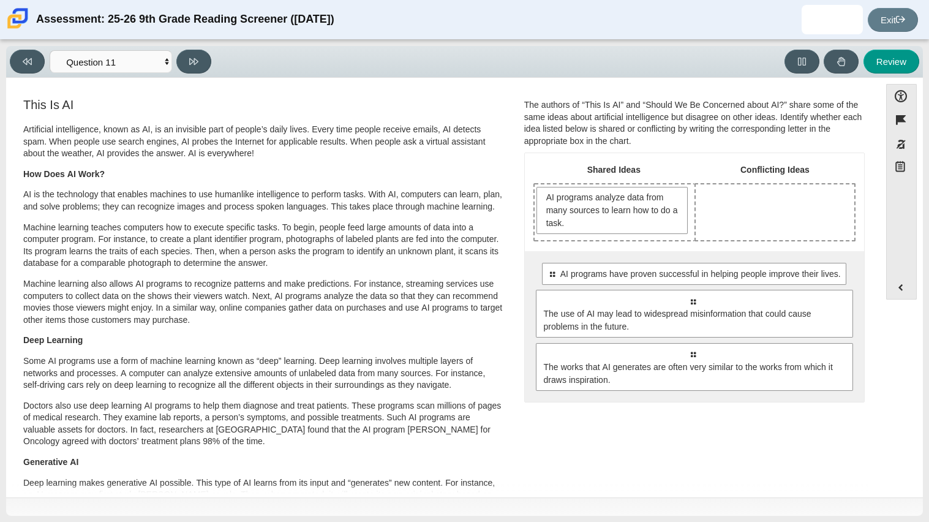
click at [706, 189] on div "Drop response in row 1 of column 2 (Conflicting Ideas)" at bounding box center [774, 212] width 159 height 56
click at [705, 196] on div "Drop response in row 1 of column 2 (Conflicting Ideas)" at bounding box center [774, 212] width 159 height 56
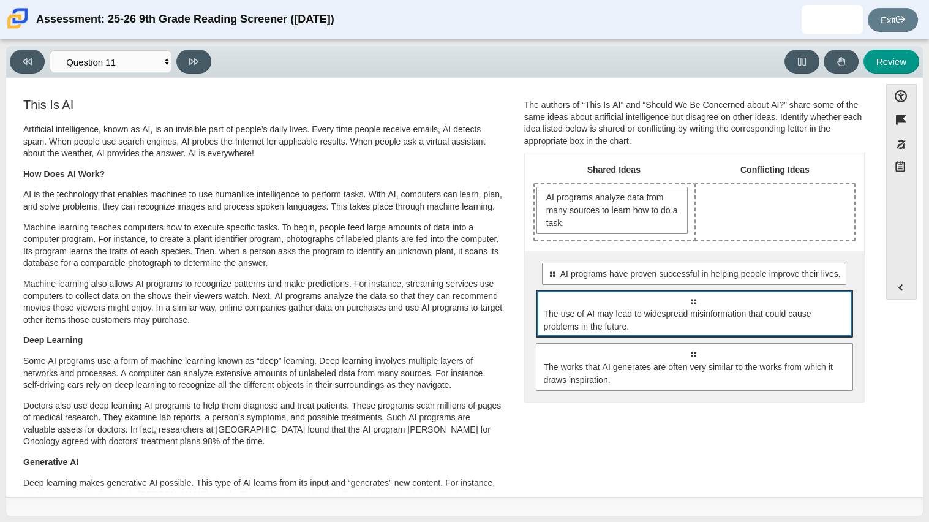
click at [686, 315] on span "The use of AI may lead to widespread misinformation that could cause problems i…" at bounding box center [695, 320] width 303 height 26
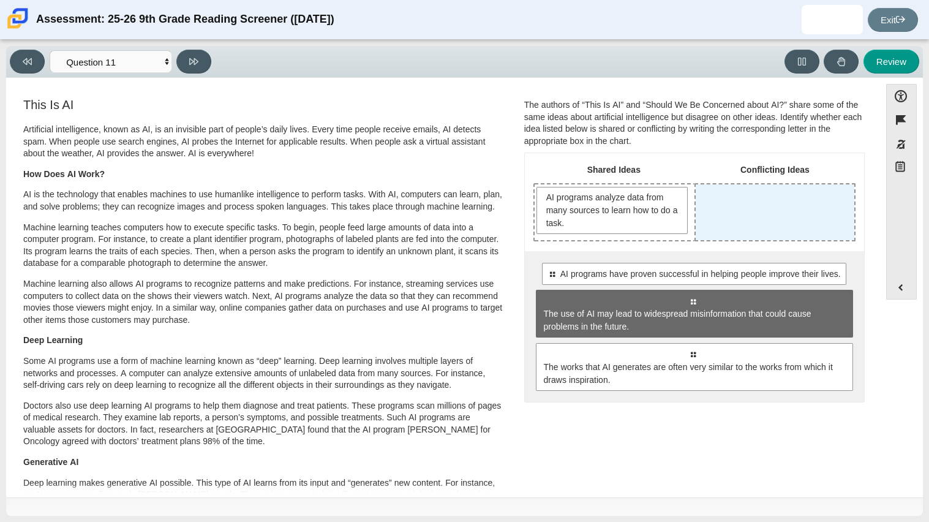
click at [731, 225] on div "Drop response in row 1 of column 2 (Conflicting Ideas)" at bounding box center [774, 212] width 159 height 56
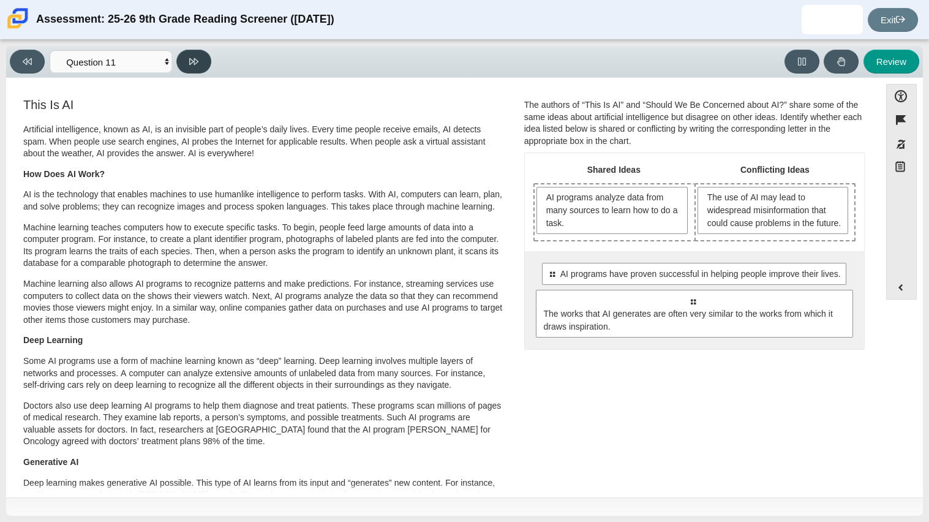
click at [194, 58] on icon at bounding box center [193, 61] width 9 height 7
select select "c3effed4-44ce-4a19-bd96-1787f34e9b4c"
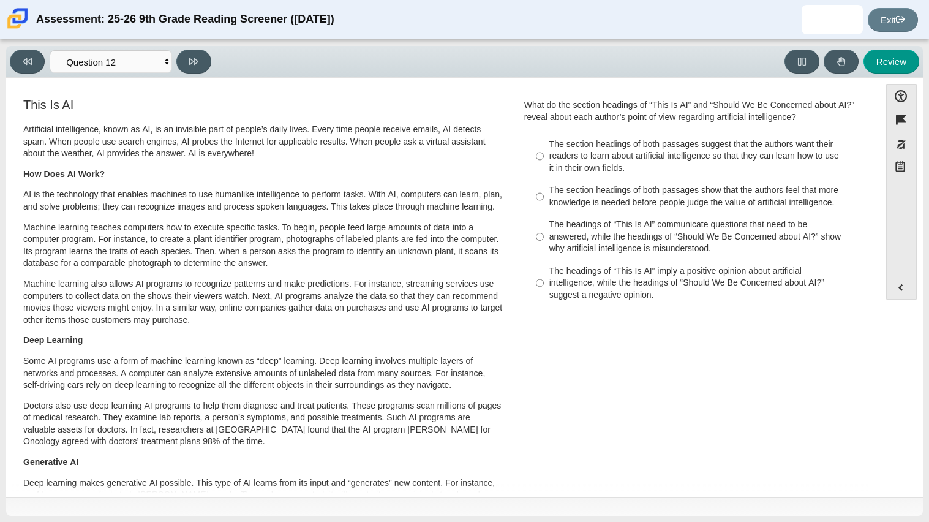
scroll to position [115, 0]
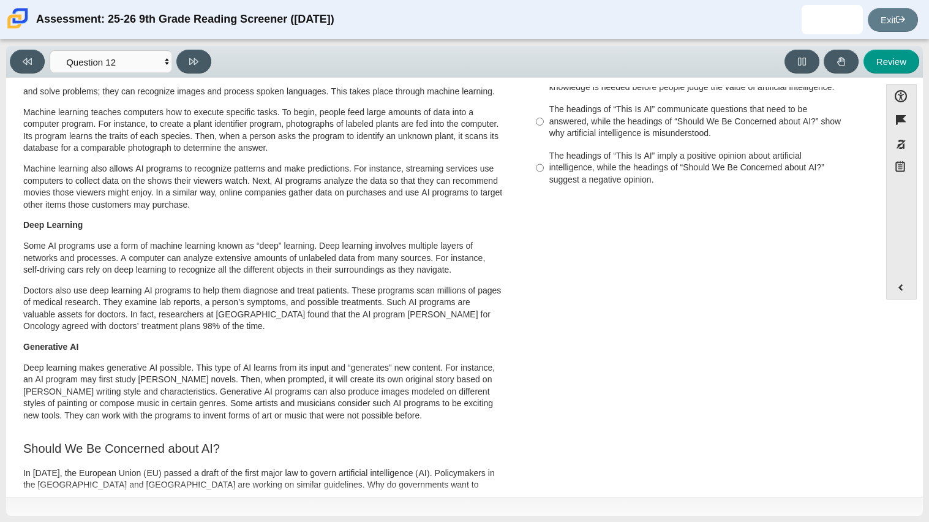
click at [555, 189] on label "The headings of “This Is AI” imply a positive opinion about artificial intellig…" at bounding box center [695, 167] width 336 height 47
click at [544, 189] on input "The headings of “This Is AI” imply a positive opinion about artificial intellig…" at bounding box center [540, 167] width 8 height 47
radio input "true"
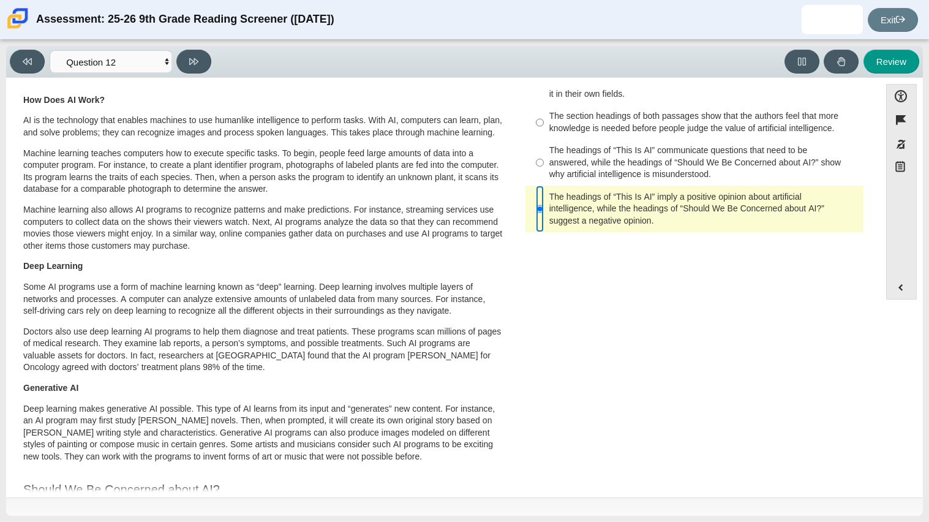
scroll to position [62, 0]
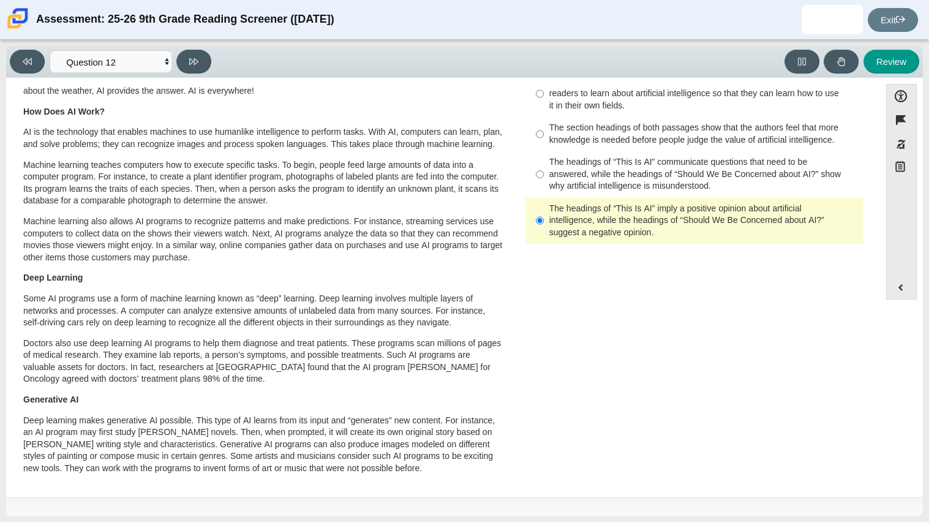
click at [607, 130] on div "The section headings of both passages show that the authors feel that more know…" at bounding box center [703, 134] width 309 height 24
click at [544, 130] on input "The section headings of both passages show that the authors feel that more know…" at bounding box center [540, 134] width 8 height 34
radio input "true"
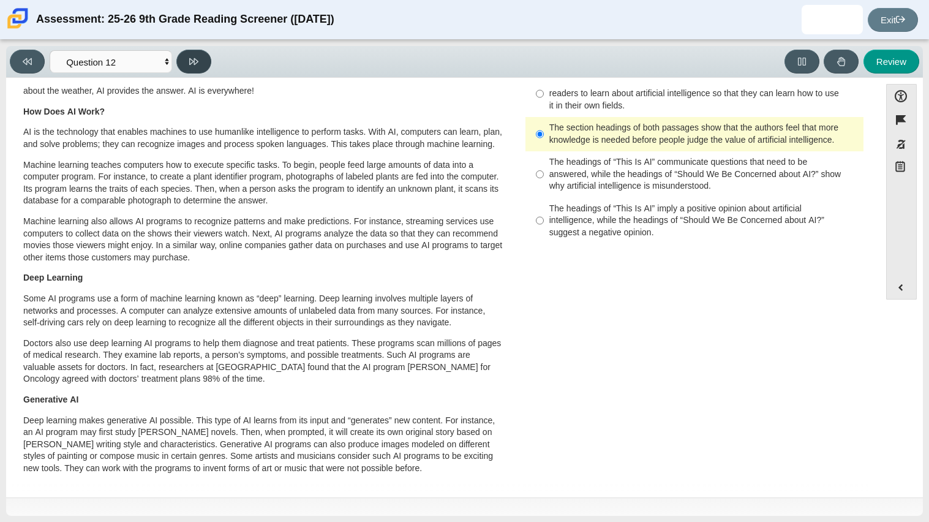
click at [190, 67] on button at bounding box center [193, 62] width 35 height 24
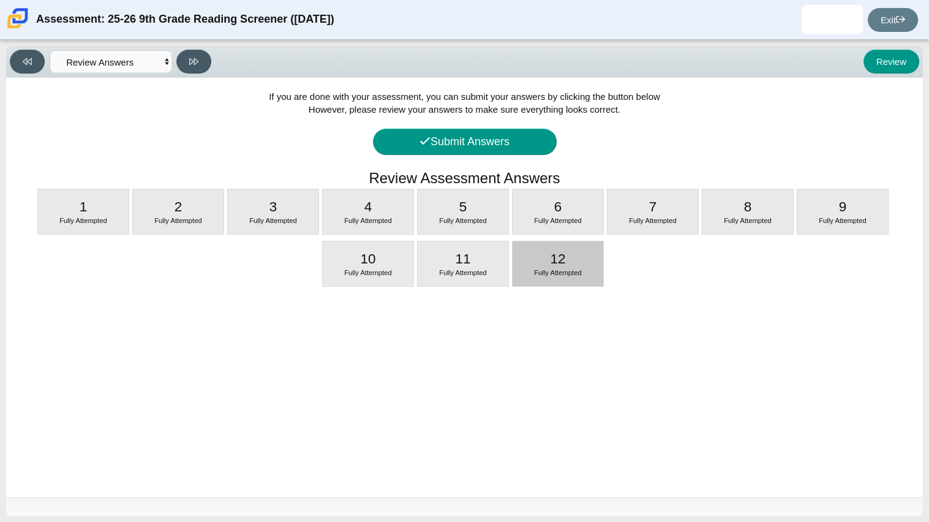
click at [588, 282] on div "12 Fully Attempted" at bounding box center [557, 263] width 91 height 45
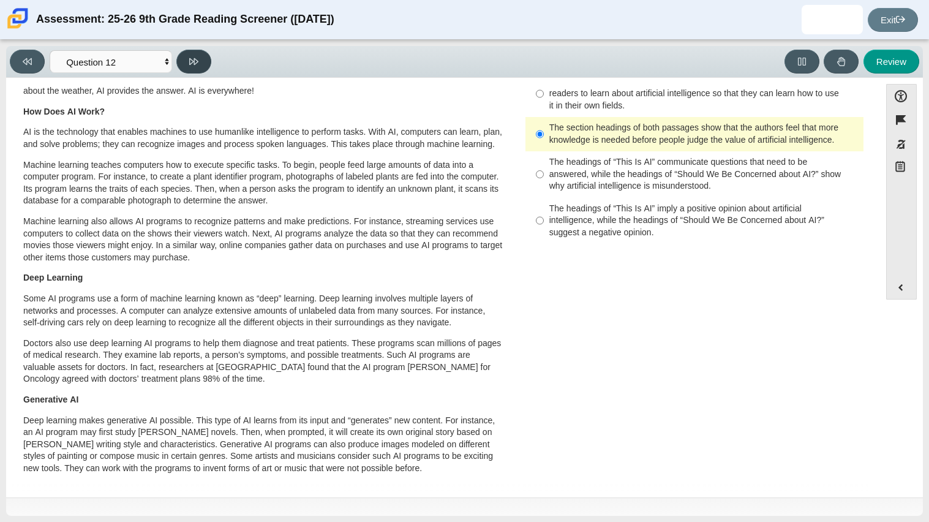
click at [193, 61] on icon at bounding box center [193, 61] width 9 height 7
select select "review"
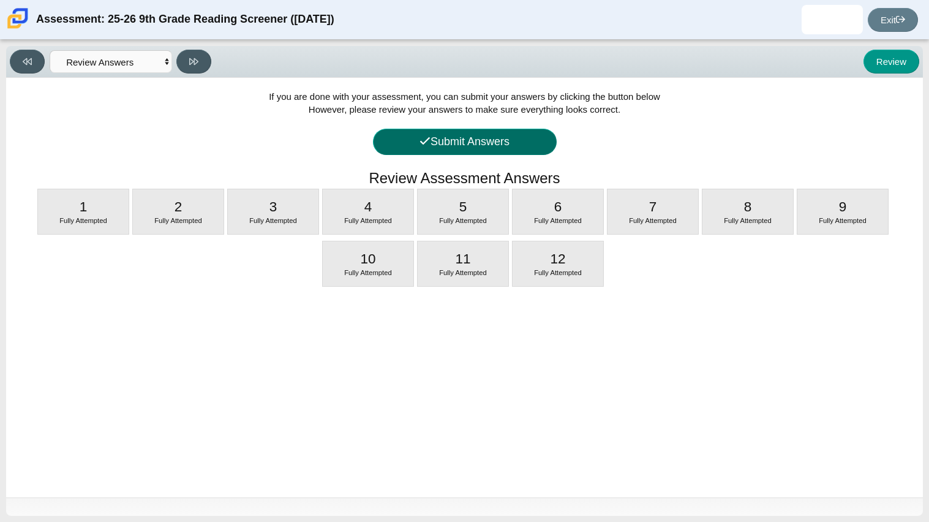
click at [436, 139] on button "Submit Answers" at bounding box center [465, 142] width 184 height 26
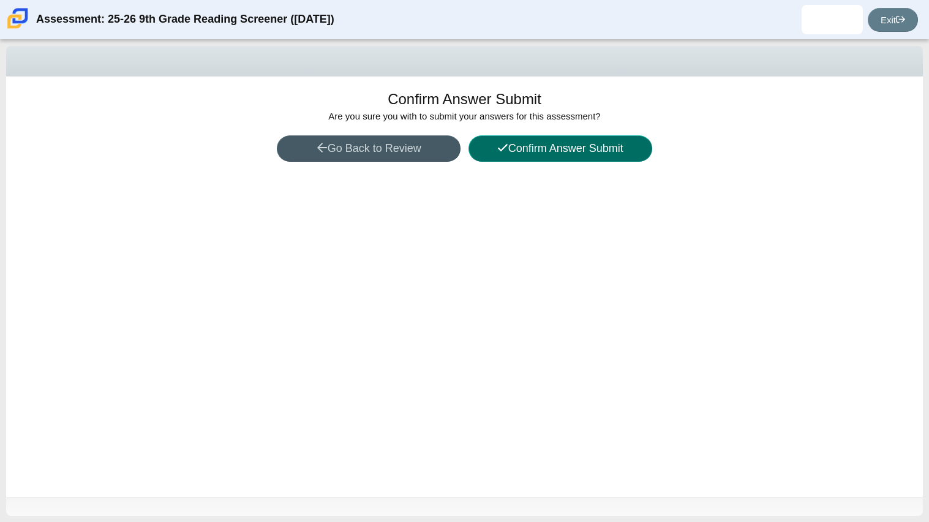
click at [607, 156] on button "Confirm Answer Submit" at bounding box center [560, 148] width 184 height 26
